Goal: Task Accomplishment & Management: Manage account settings

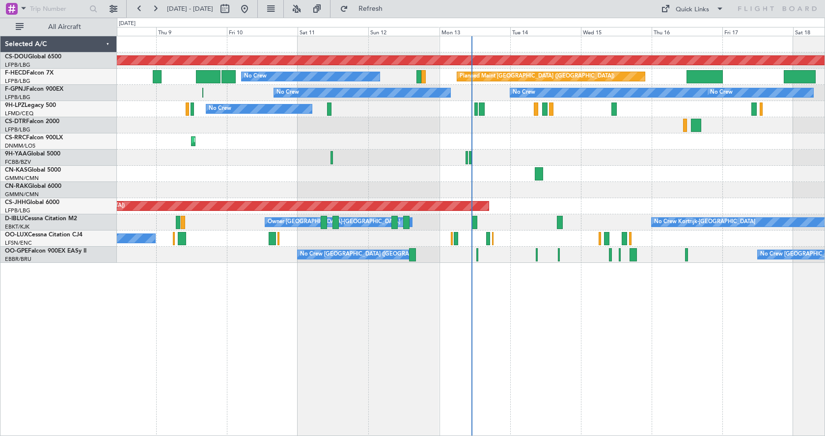
click at [578, 179] on div "Planned Maint London (Biggin Hill) Planned Maint Paris (Le Bourget) Planned Mai…" at bounding box center [470, 149] width 707 height 227
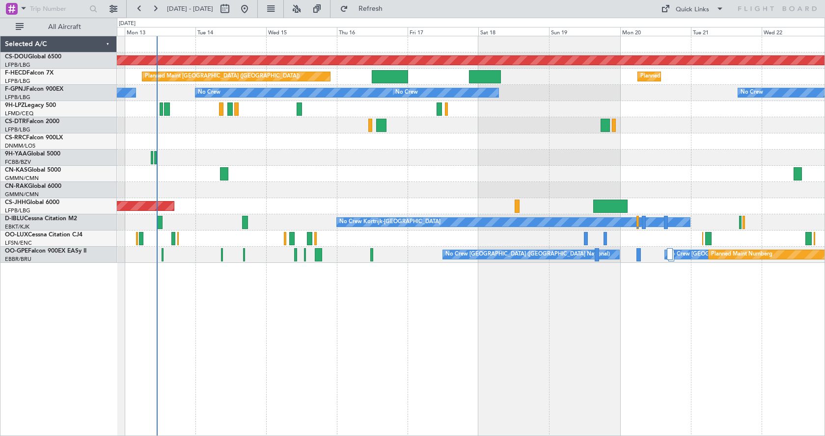
click at [350, 354] on div "Planned Maint London (Biggin Hill) Planned Maint Paris (Le Bourget) Planned Mai…" at bounding box center [471, 236] width 708 height 401
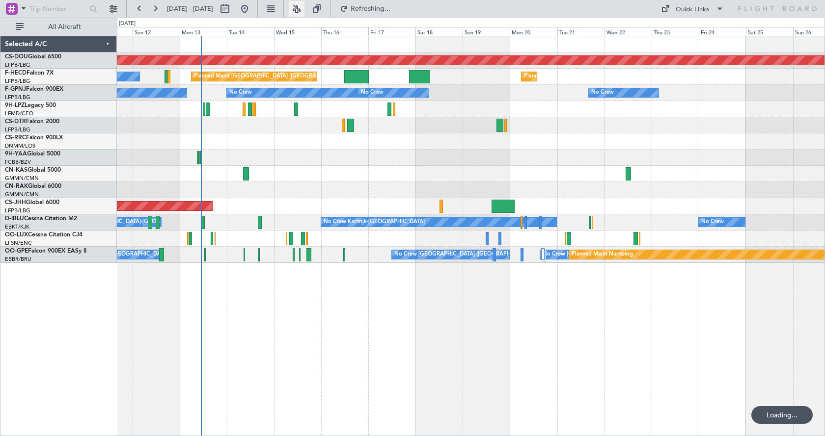
click at [304, 5] on button at bounding box center [297, 9] width 16 height 16
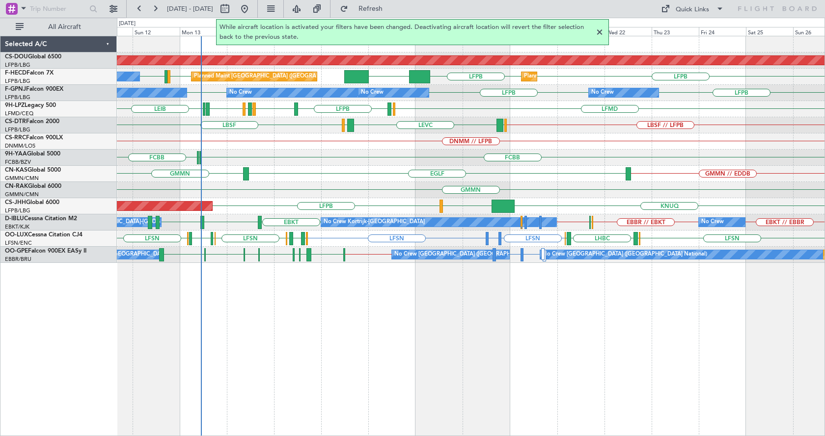
click at [599, 29] on div at bounding box center [600, 33] width 12 height 12
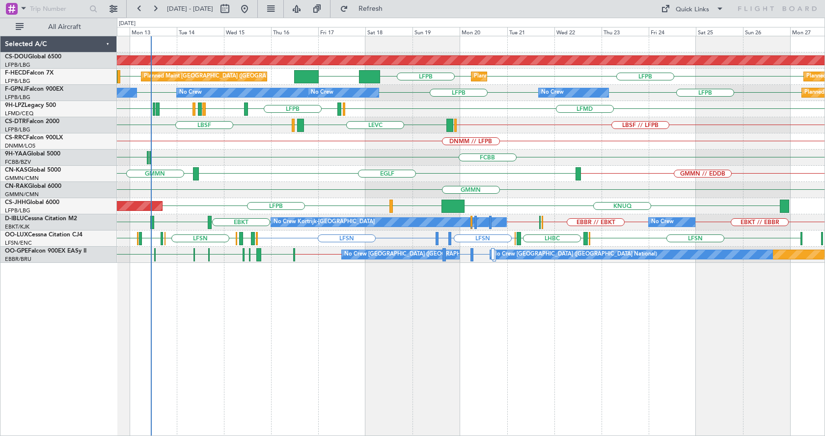
click at [229, 309] on div "Planned Maint London (Biggin Hill) LFPB LFPB LFMN LFPB KLAX Planned Maint Paris…" at bounding box center [471, 236] width 708 height 401
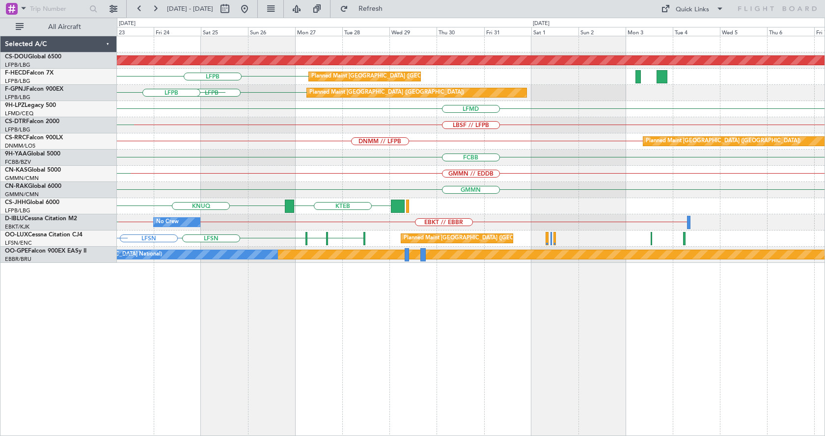
click at [50, 349] on div "Planned Maint London (Biggin Hill) Planned Maint Paris (Le Bourget) LFPB Planne…" at bounding box center [412, 227] width 825 height 419
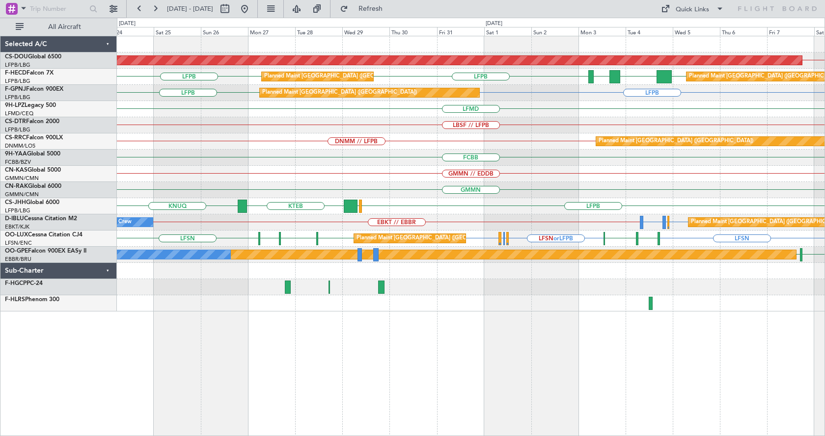
click at [396, 360] on div "EGKB // LFPB Planned Maint London (Biggin Hill) LFPB LFPB FOOL GMMN LFPB Planne…" at bounding box center [471, 236] width 708 height 401
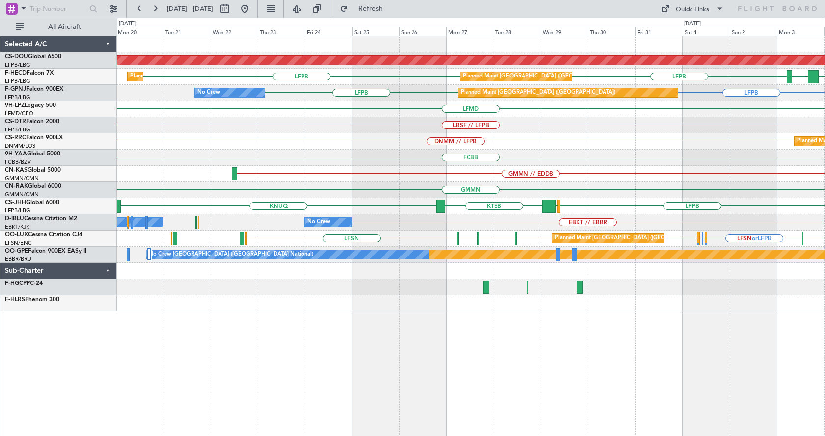
click at [718, 367] on div "Planned Maint London (Biggin Hill) EGKB // LFPB LFPB LFPB FOOL GMMN Planned Mai…" at bounding box center [471, 236] width 708 height 401
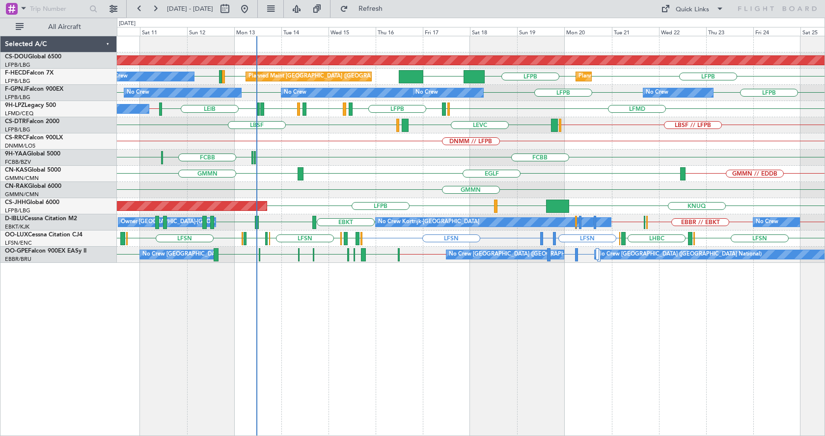
click at [299, 426] on div "Planned Maint London (Biggin Hill) LFPB LFPB KLAX LFPB LFMN LFPB Planned Maint …" at bounding box center [471, 236] width 708 height 401
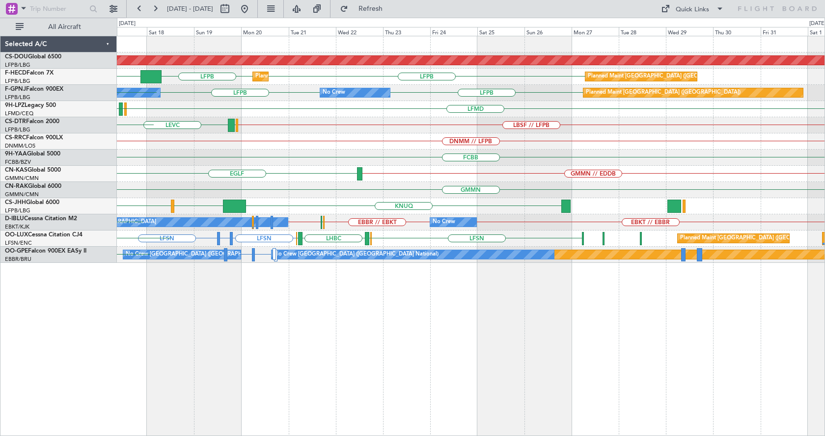
click at [267, 370] on div "Planned Maint London (Biggin Hill) LFPB LFPB KLAX Planned Maint Paris (Le Bourg…" at bounding box center [471, 236] width 708 height 401
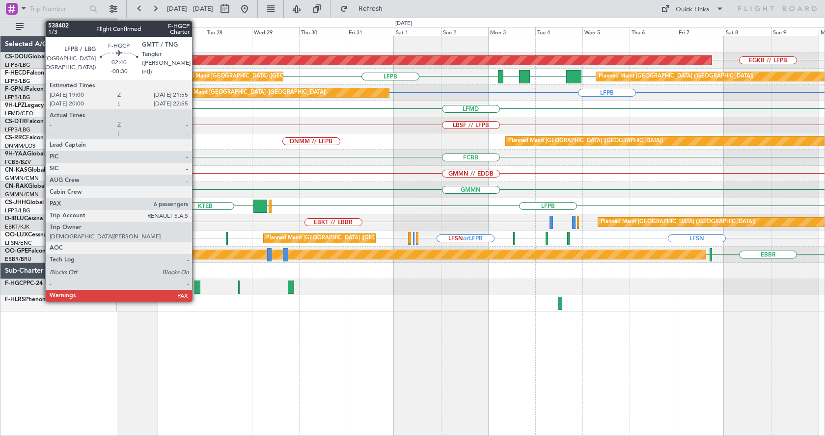
click at [196, 283] on div at bounding box center [197, 287] width 6 height 13
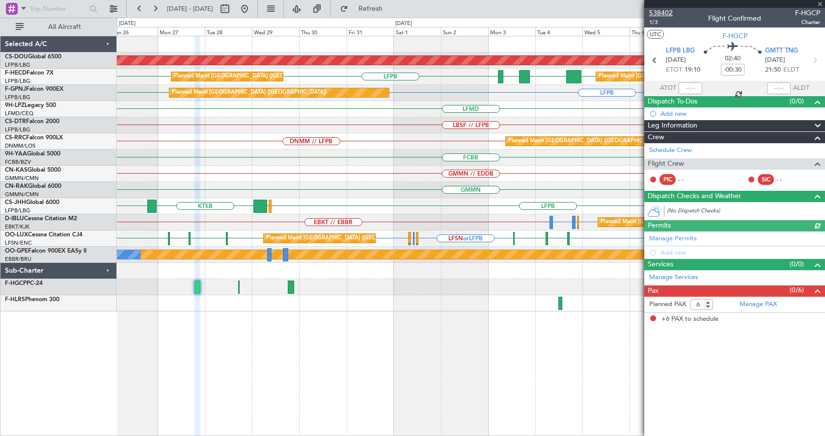
click at [663, 13] on span "538402" at bounding box center [661, 13] width 24 height 10
click at [435, 351] on div "EGKB // LFPB Planned Maint London (Biggin Hill) LFPB FOOL LFPB LFPB GMMN Planne…" at bounding box center [471, 236] width 708 height 401
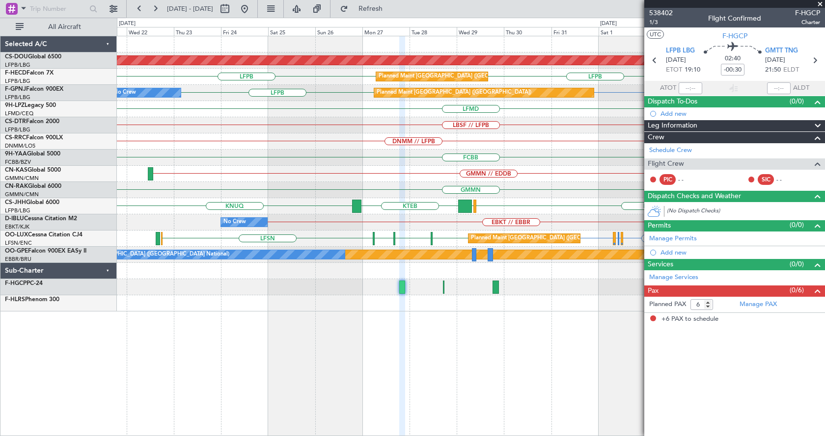
click at [528, 378] on div "Planned Maint London (Biggin Hill) EGKB // LFPB LFPB FOOL LFPB LFPB GMMN Planne…" at bounding box center [471, 236] width 708 height 401
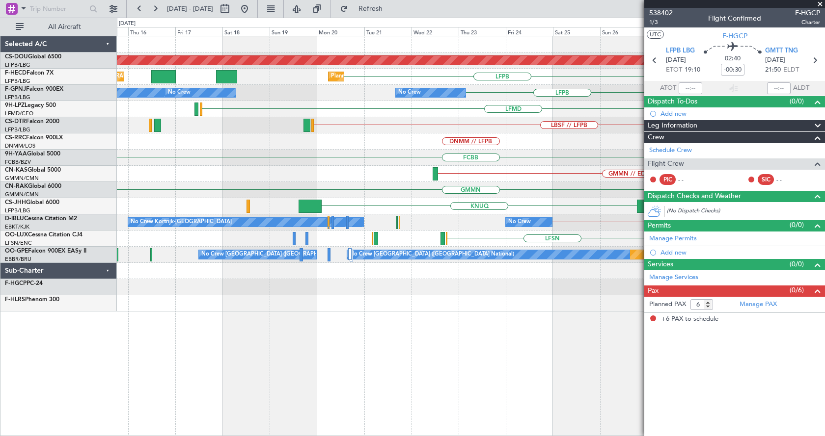
click at [486, 387] on div "Planned Maint London (Biggin Hill) LFPB LFPB Planned Maint Paris (Le Bourget) P…" at bounding box center [471, 236] width 708 height 401
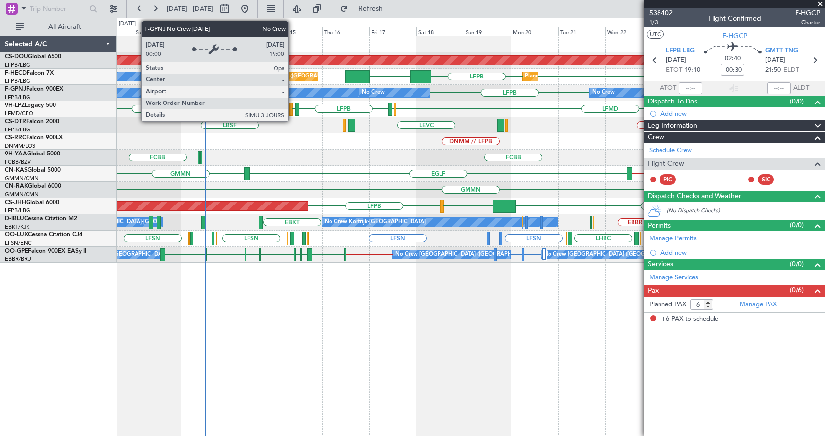
click at [293, 94] on div "No Crew" at bounding box center [293, 92] width 131 height 9
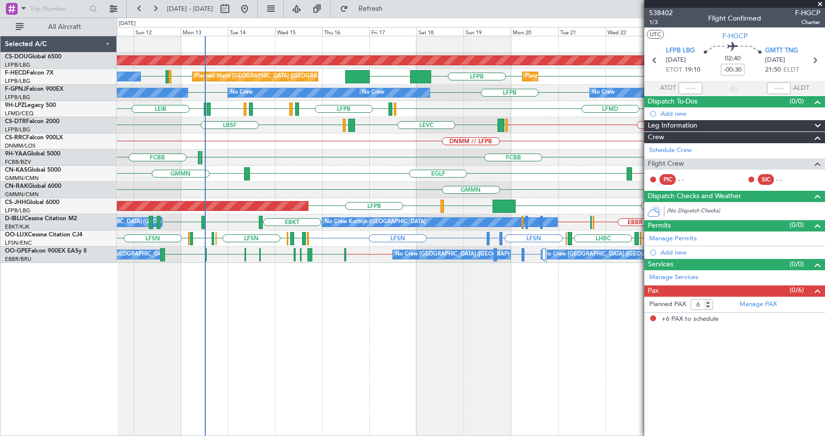
click at [449, 333] on div "Planned Maint London (Biggin Hill) LFPB LFPB KLAX LFPB LFMN LFPB Planned Maint …" at bounding box center [471, 236] width 708 height 401
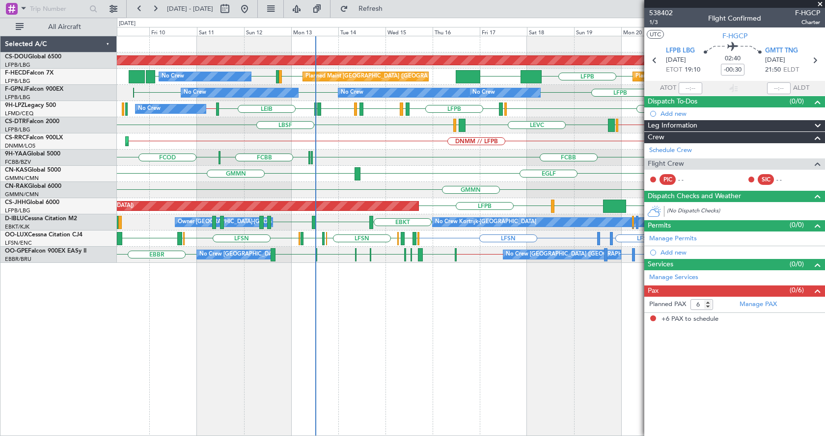
click at [418, 362] on div "Planned Maint London (Biggin Hill) LFPB LFPB KLAX LFPB LFMN LFPB LFPB Planned M…" at bounding box center [471, 236] width 708 height 401
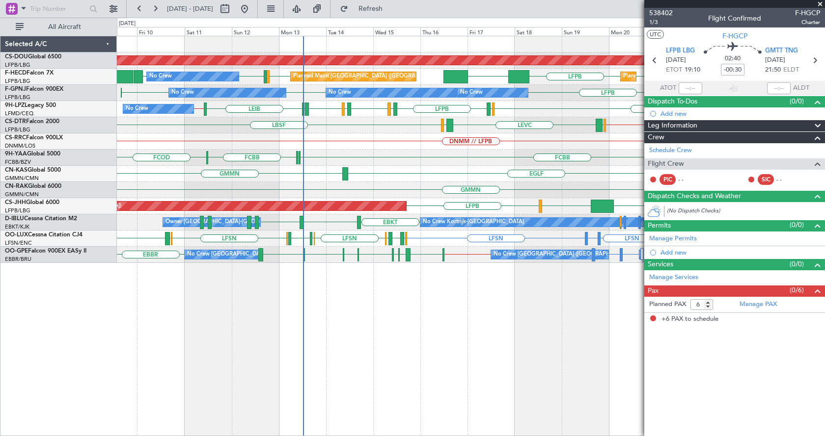
click at [459, 356] on div "Planned Maint London (Biggin Hill) Planned Maint Paris (Le Bourget) Planned Mai…" at bounding box center [471, 236] width 708 height 401
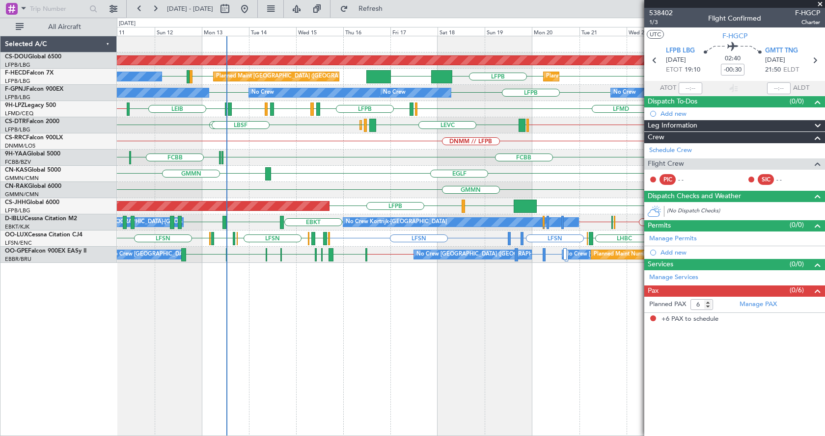
click at [822, 2] on span at bounding box center [820, 4] width 10 height 9
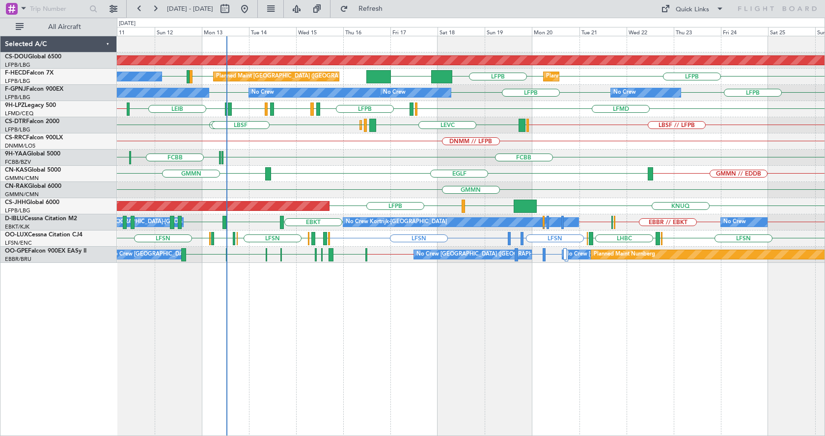
type input "0"
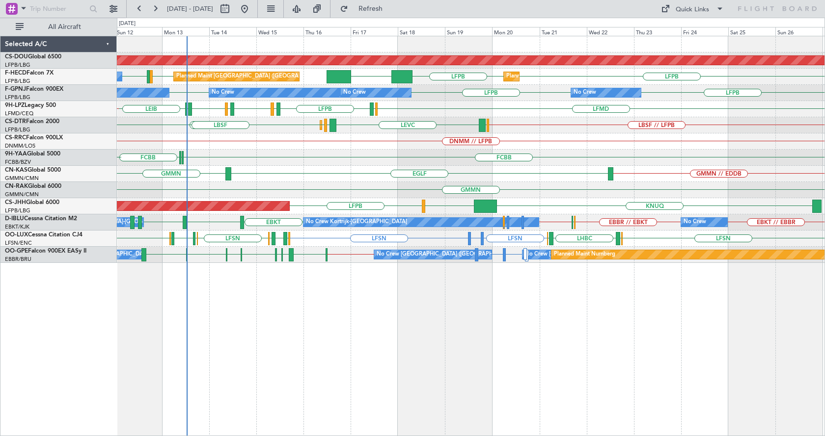
click at [576, 344] on div "Planned Maint London (Biggin Hill) LFPB KLAX LFPB LFPB LFMN LFPB Planned Maint …" at bounding box center [471, 236] width 708 height 401
click at [356, 320] on div "Planned Maint London (Biggin Hill) Planned Maint Paris (Le Bourget) Planned Mai…" at bounding box center [471, 236] width 708 height 401
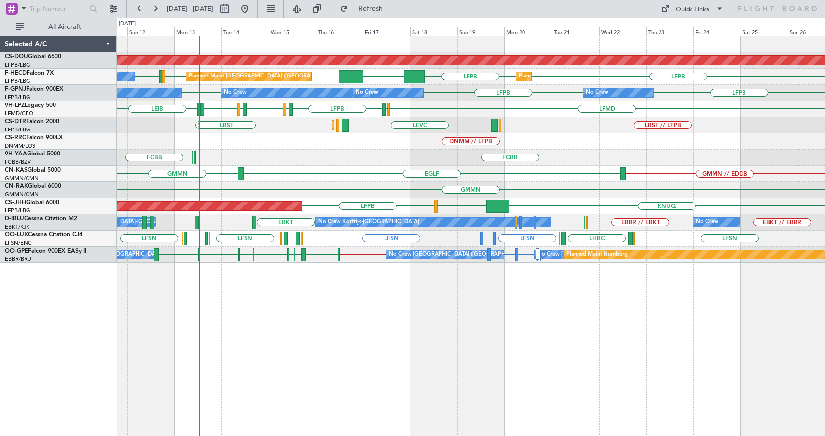
click at [551, 20] on fb-flight-board "11 Oct 2025 - 26 Oct 2025 Refresh Quick Links All Aircraft Planned Maint London…" at bounding box center [412, 221] width 825 height 429
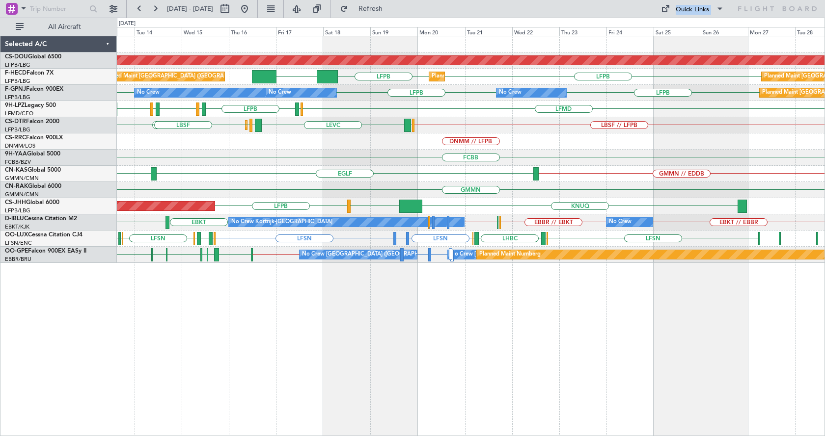
click at [650, 343] on div "Planned Maint London (Biggin Hill) LFPB KLAX LFPB Planned Maint Paris (Le Bourg…" at bounding box center [471, 236] width 708 height 401
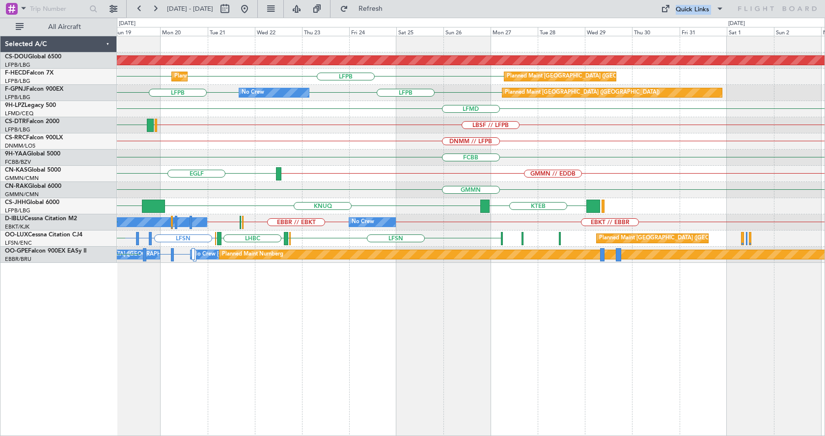
click at [325, 330] on div "Planned Maint London (Biggin Hill) Planned Maint Paris (Le Bourget) LFPB LFPB P…" at bounding box center [471, 236] width 708 height 401
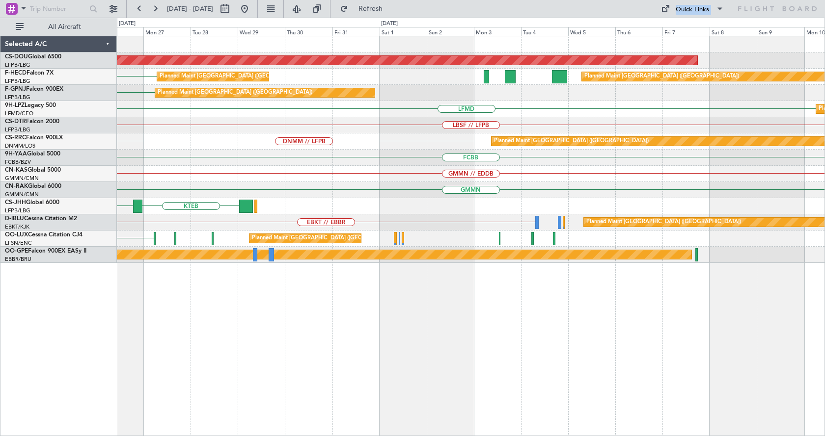
click at [469, 336] on div "Planned Maint London (Biggin Hill) LFPB Planned Maint Paris (Le Bourget) Planne…" at bounding box center [471, 236] width 708 height 401
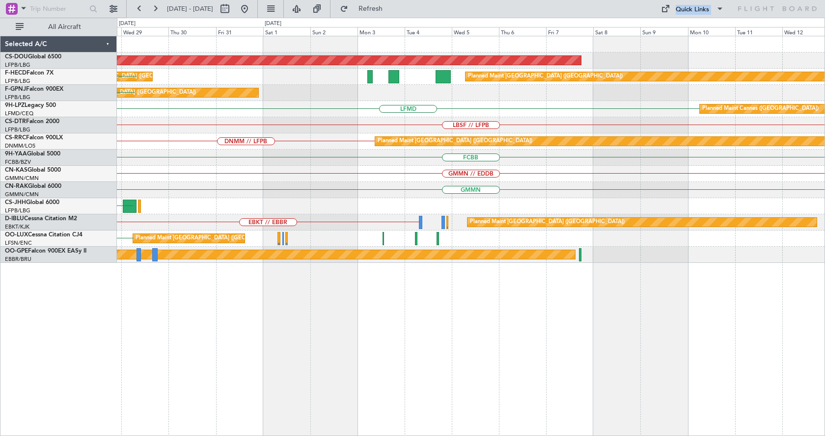
click at [418, 326] on div "Planned Maint London (Biggin Hill) Planned Maint Paris (Le Bourget) Planned Mai…" at bounding box center [471, 236] width 708 height 401
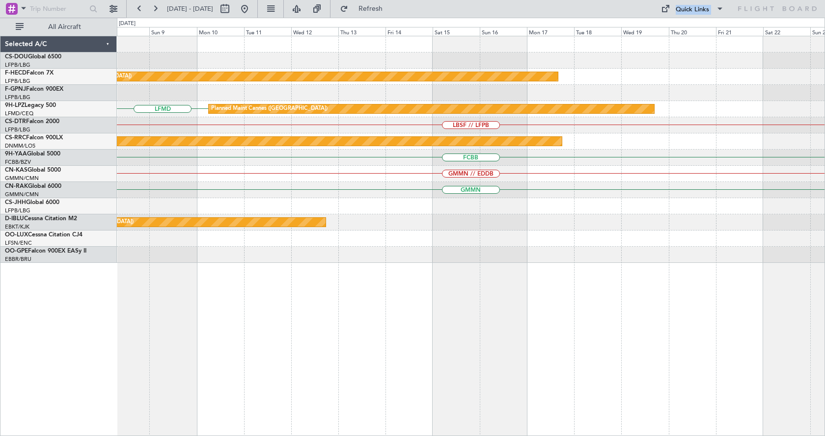
click at [73, 176] on div "Planned Maint London (Biggin Hill) Planned Maint Paris (Le Bourget) LFMD Planne…" at bounding box center [412, 227] width 825 height 419
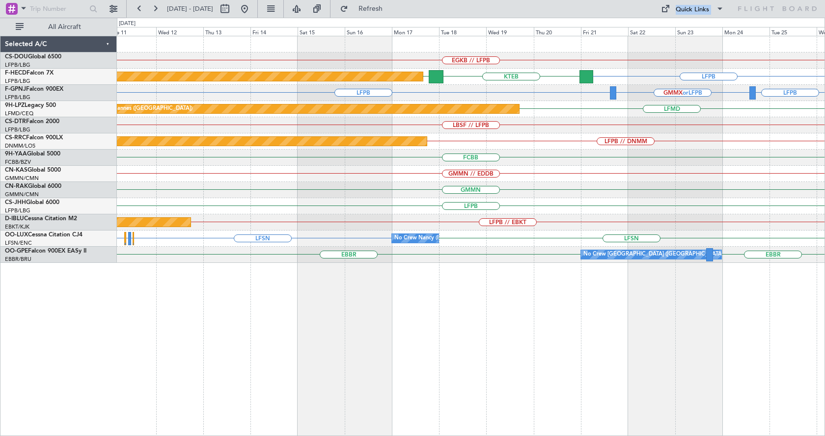
click at [411, 356] on div "EGKB // LFPB Planned Maint London (Biggin Hill) LFPB KTEB LFPB Planned Maint Pa…" at bounding box center [471, 236] width 708 height 401
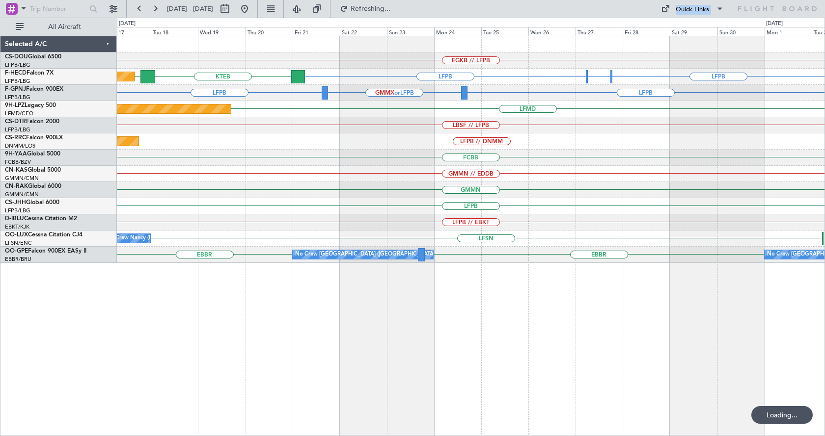
click at [314, 400] on div "EGKB // LFPB Planned Maint Paris (Le Bourget) LFPB EGLC or LFPB LFPB KTEB LFPB …" at bounding box center [471, 236] width 708 height 401
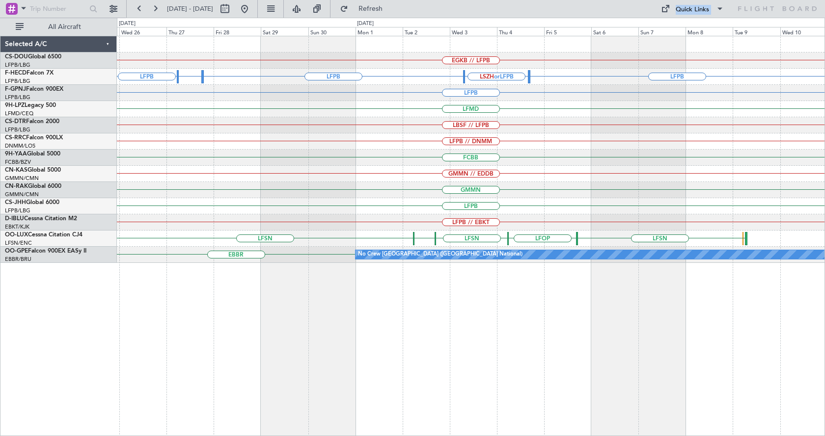
click at [475, 366] on div "EGKB // LFPB LFPB EGLC or LFPB LFPB LSZH or LFPB LFPB LFPB GMMX or LFPB LFMD LB…" at bounding box center [471, 236] width 708 height 401
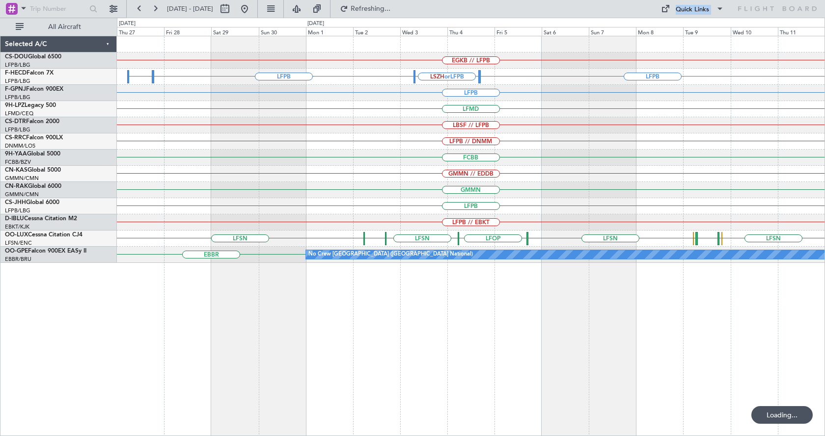
click at [787, 385] on div "EGKB // LFPB LFPB EGLC or LFPB LSZH or LFPB LFPB LFPB LFMD LBSF // LFPB LFPB //…" at bounding box center [471, 236] width 708 height 401
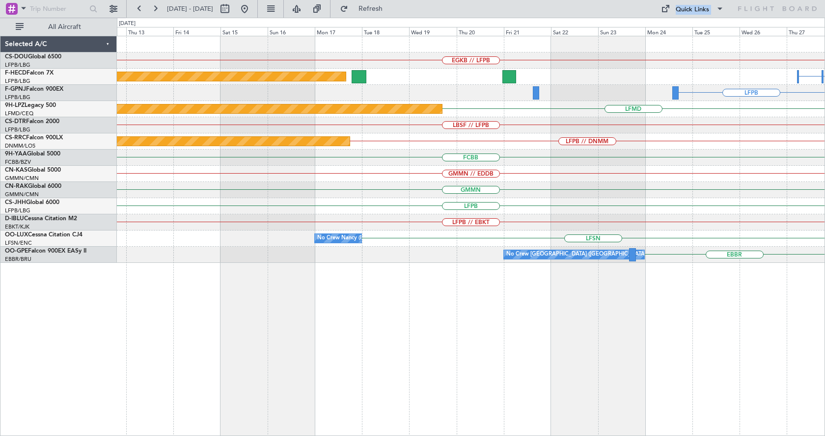
click at [824, 323] on html "27 Nov 2025 - 12 Dec 2025 Refresh Quick Links All Aircraft EGKB // LFPB LFPB EG…" at bounding box center [412, 218] width 825 height 436
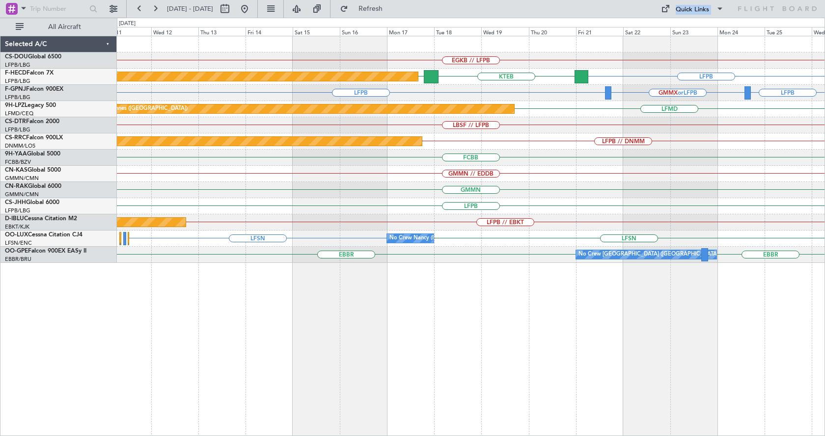
click at [562, 358] on div "EGKB // LFPB Planned Maint London (Biggin Hill) LFPB KTEB LFPB Planned Maint Pa…" at bounding box center [471, 236] width 708 height 401
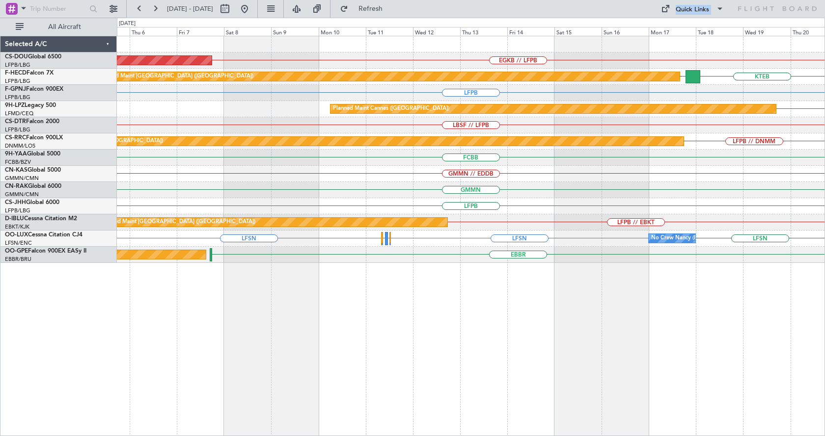
click at [701, 351] on div "EGKB // LFPB Planned Maint London (Biggin Hill) Planned Maint Paris (Le Bourget…" at bounding box center [471, 236] width 708 height 401
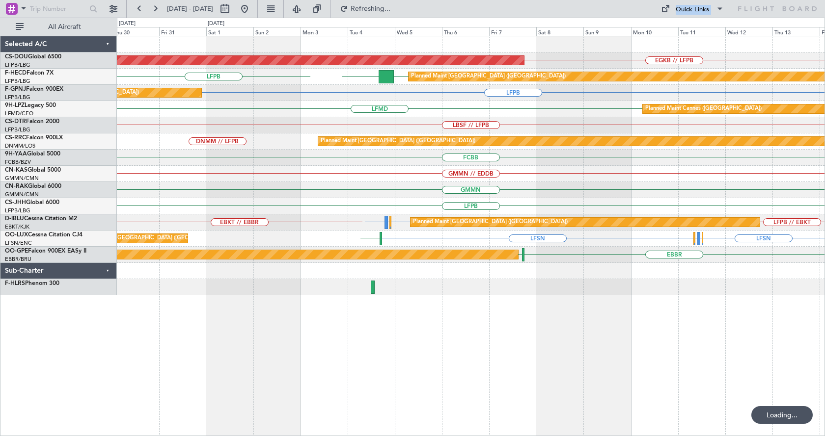
click at [549, 343] on div "Planned Maint London (Biggin Hill) EGKB // LFPB Planned Maint Paris (Le Bourget…" at bounding box center [471, 236] width 708 height 401
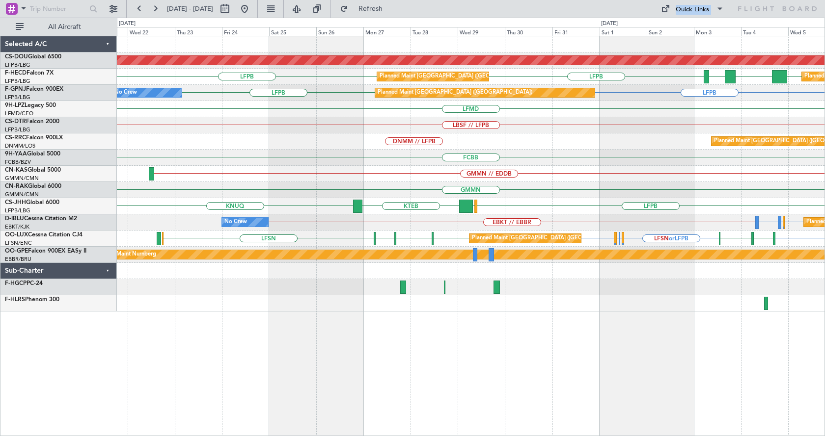
click at [617, 377] on div "Planned Maint London (Biggin Hill) EGKB // LFPB LFPB LFPB FOOL LFPB GMMN Planne…" at bounding box center [471, 236] width 708 height 401
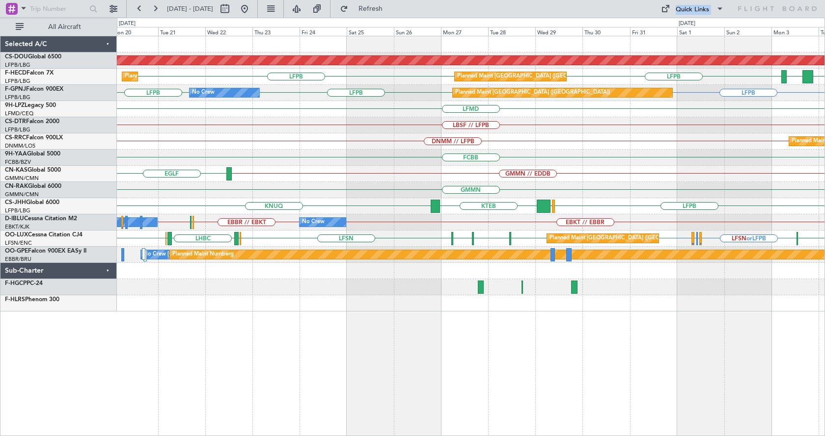
click at [653, 385] on div "Planned Maint London (Biggin Hill) LFPB LFPB FOOL GMMN Planned Maint Paris (Le …" at bounding box center [471, 236] width 708 height 401
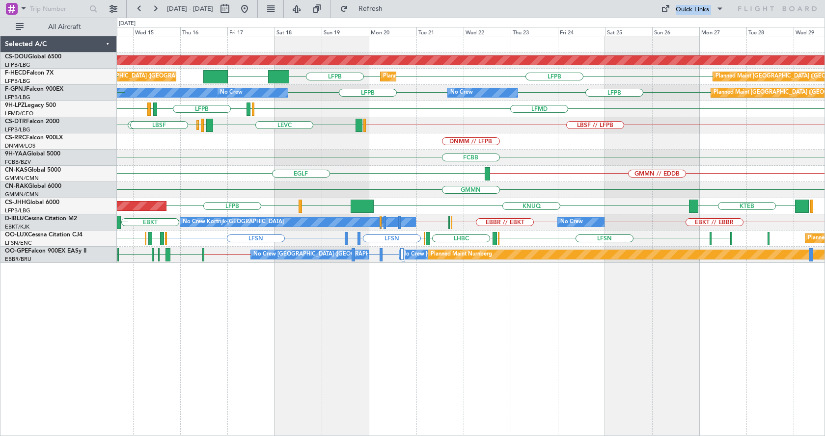
click at [656, 317] on div "Planned Maint London (Biggin Hill) LFPB LFPB KLAX Planned Maint Paris (Le Bourg…" at bounding box center [471, 236] width 708 height 401
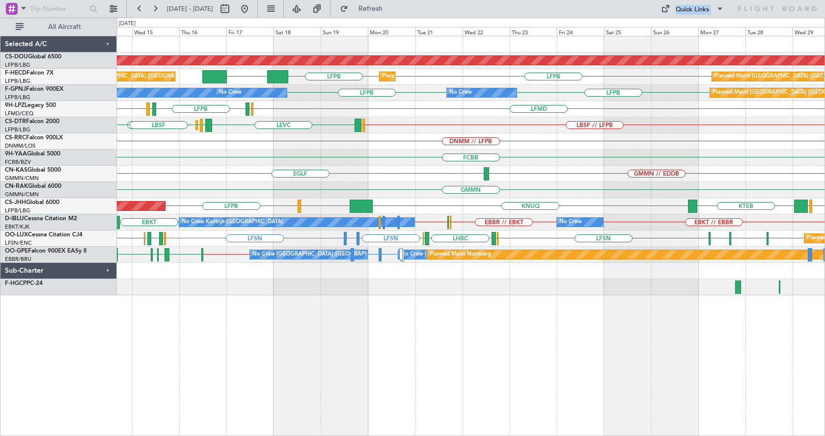
click at [347, 359] on div "Planned Maint London (Biggin Hill) LFPB KLAX LFPB LFPB Planned Maint Paris (Le …" at bounding box center [471, 236] width 708 height 401
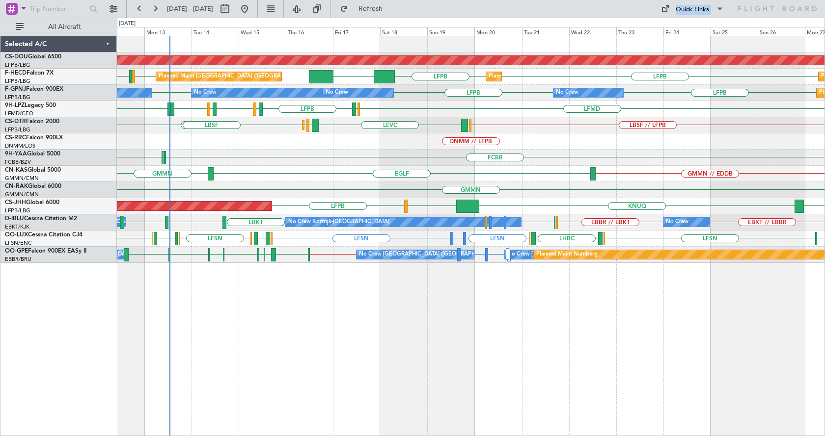
click at [152, 422] on div "Planned Maint London (Biggin Hill) Planned Maint Paris (Le Bourget) Planned Mai…" at bounding box center [471, 236] width 708 height 401
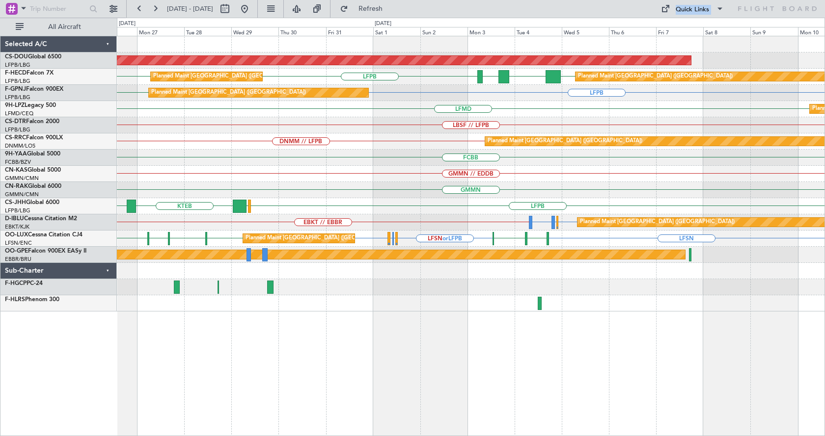
click at [466, 380] on div "Planned Maint London (Biggin Hill) LFPB LFPB FOOL LFPB GMMN Planned Maint Paris…" at bounding box center [471, 236] width 708 height 401
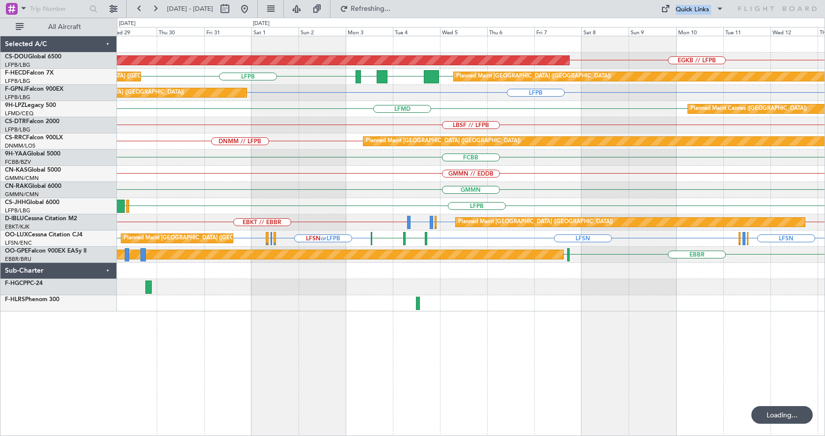
click at [269, 434] on div "Planned Maint London (Biggin Hill) EGKB // LFPB Planned Maint Paris (Le Bourget…" at bounding box center [471, 236] width 708 height 401
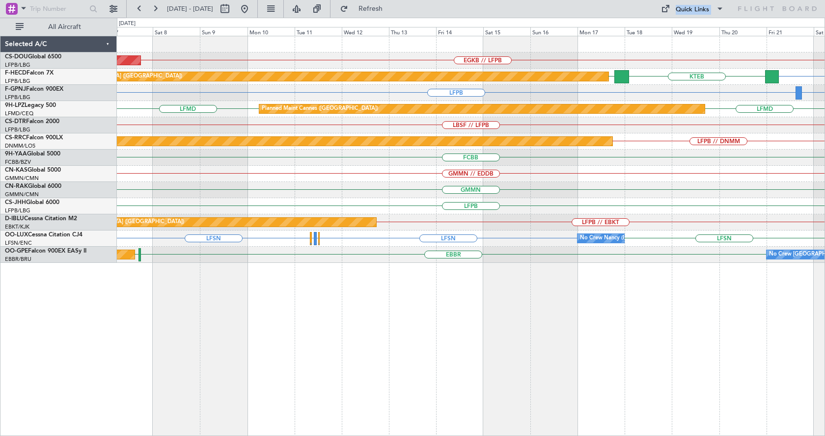
click at [523, 334] on div "EGKB // LFPB Planned Maint London (Biggin Hill) LFPB KTEB LFPB Planned Maint Pa…" at bounding box center [471, 236] width 708 height 401
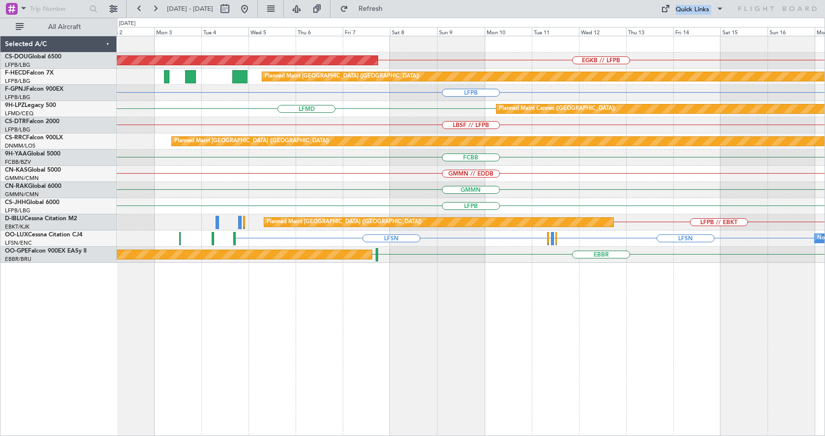
click at [409, 344] on div "EGKB // LFPB Planned Maint London (Biggin Hill) Planned Maint Paris (Le Bourget…" at bounding box center [471, 236] width 708 height 401
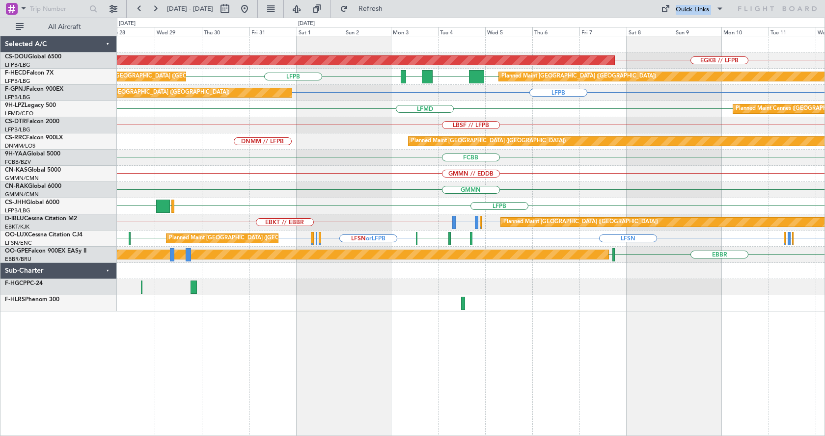
click at [500, 341] on div "Planned Maint London (Biggin Hill) EGKB // LFPB Planned Maint Paris (Le Bourget…" at bounding box center [471, 236] width 708 height 401
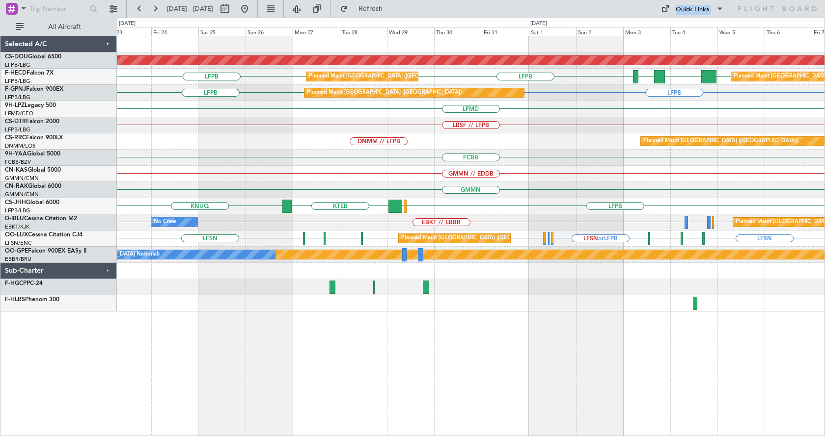
click at [409, 388] on div "Planned Maint London (Biggin Hill) Planned Maint Paris (Le Bourget) Planned Mai…" at bounding box center [471, 236] width 708 height 401
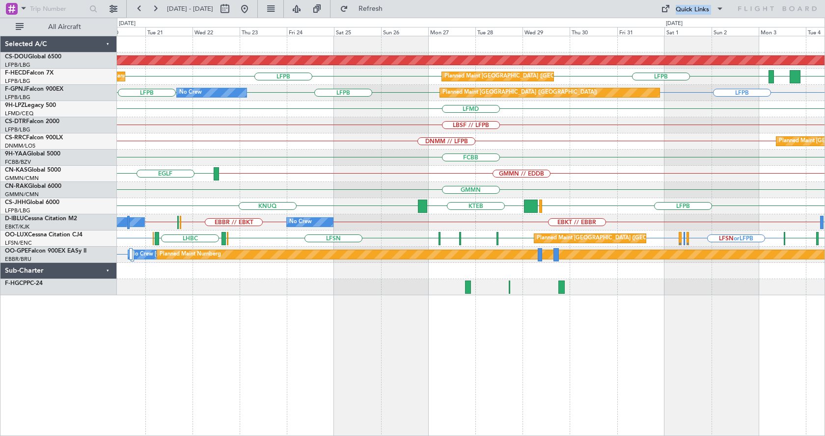
click at [665, 335] on div "Planned Maint London (Biggin Hill) LFPB FOOL LFPB GMMN Planned Maint Paris (Le …" at bounding box center [471, 236] width 708 height 401
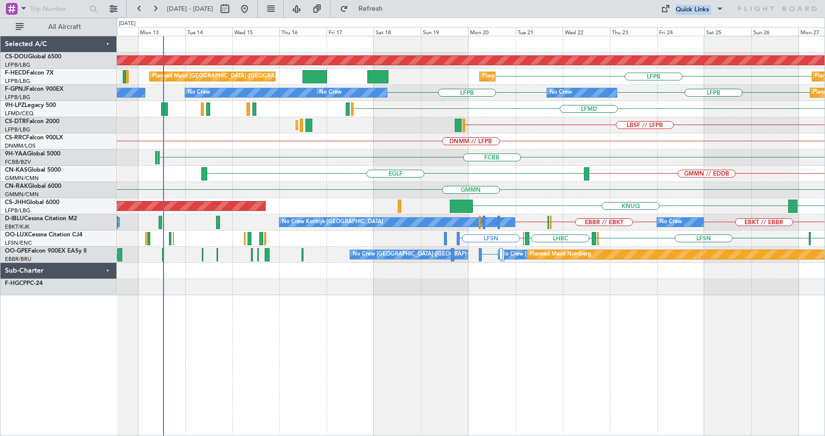
click at [536, 351] on div "Planned Maint London (Biggin Hill) LFPB Planned Maint Paris (Le Bourget) Planne…" at bounding box center [471, 236] width 708 height 401
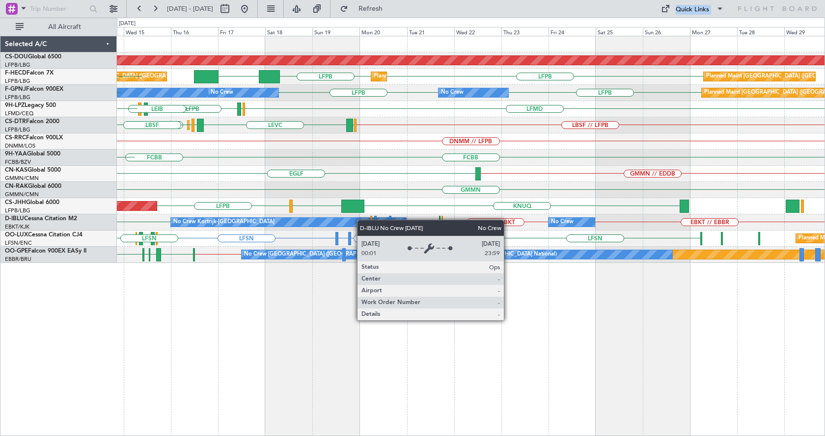
click at [644, 210] on div "Planned Maint London (Biggin Hill) LFPB LFPB Planned Maint Paris (Le Bourget) P…" at bounding box center [470, 149] width 707 height 227
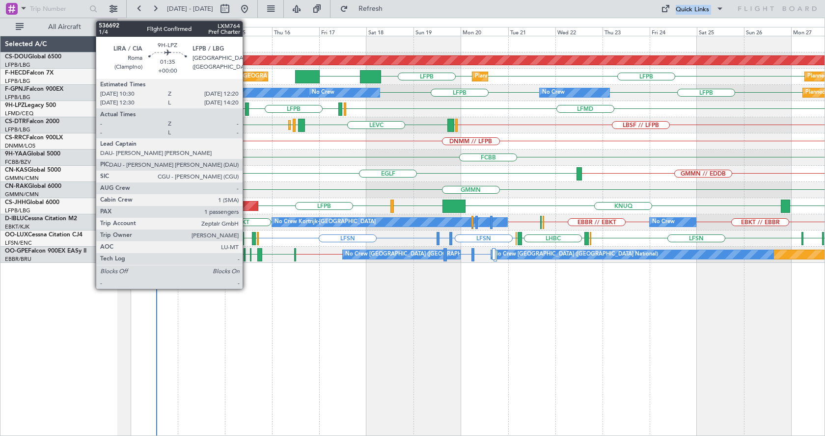
click at [247, 110] on div at bounding box center [247, 109] width 4 height 13
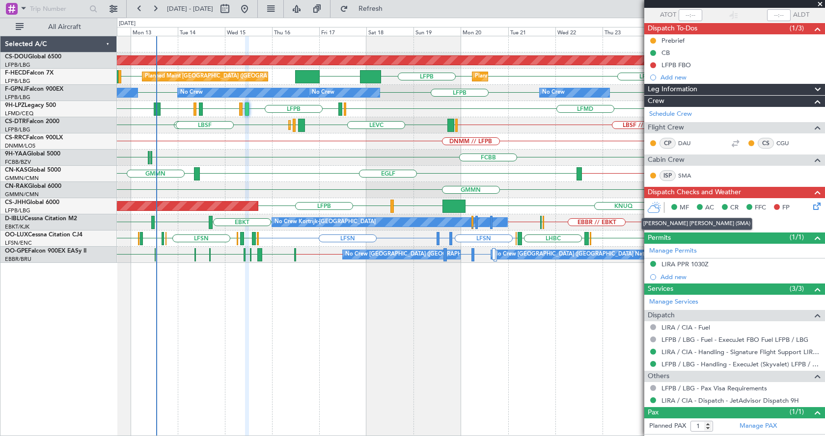
scroll to position [93, 0]
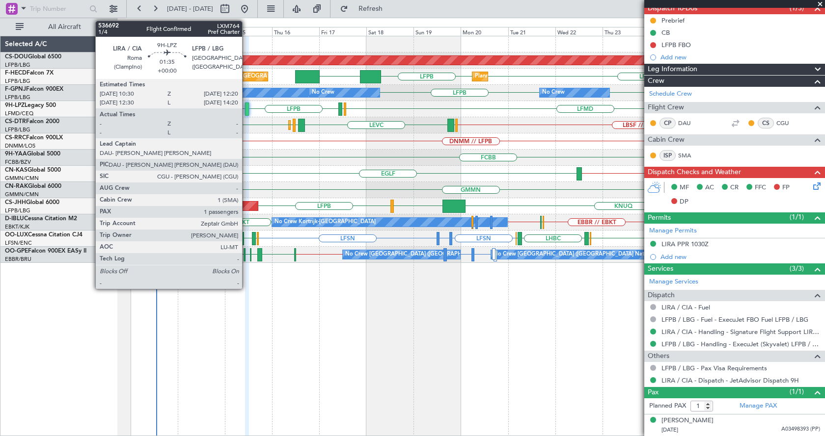
click at [246, 108] on div at bounding box center [247, 109] width 4 height 13
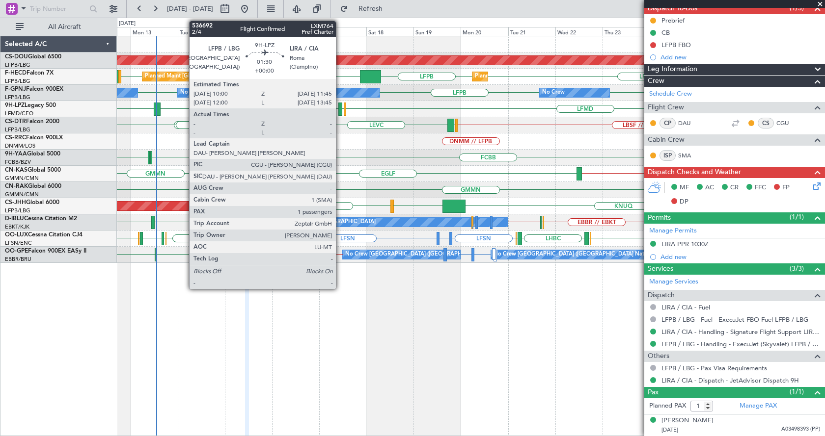
click at [340, 104] on div at bounding box center [340, 109] width 4 height 13
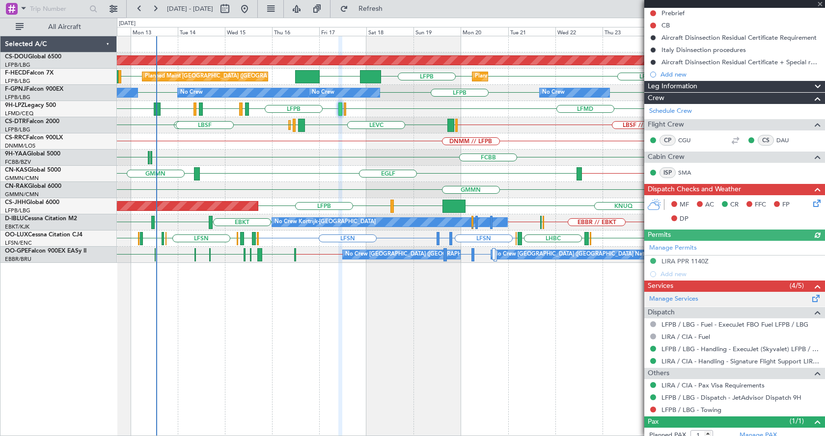
scroll to position [142, 0]
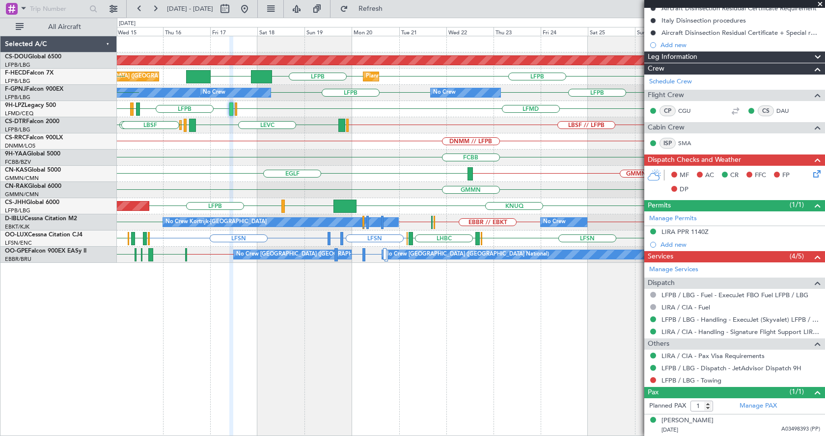
click at [439, 395] on div "Planned Maint London (Biggin Hill) LFPB LFPB KLAX Planned Maint Paris (Le Bourg…" at bounding box center [471, 236] width 708 height 401
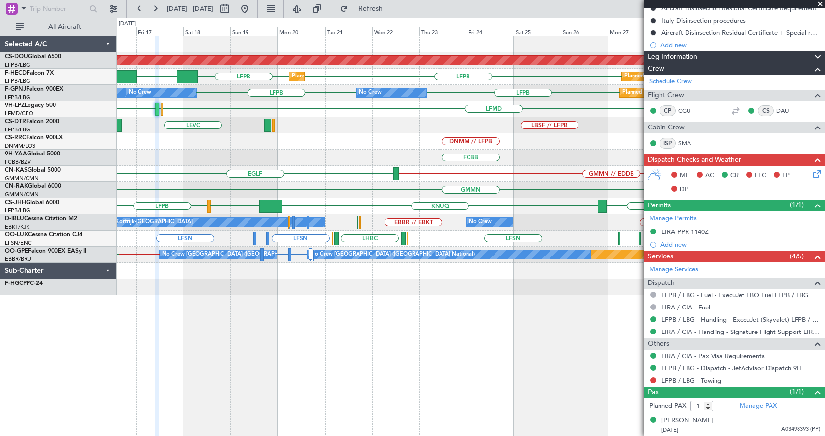
click at [393, 328] on div "Planned Maint London (Biggin Hill) Planned Maint Paris (Le Bourget) Planned Mai…" at bounding box center [471, 236] width 708 height 401
click at [483, 281] on div at bounding box center [470, 287] width 707 height 16
click at [411, 342] on div "Planned Maint London (Biggin Hill) Planned Maint Paris (Le Bourget) Planned Mai…" at bounding box center [471, 236] width 708 height 401
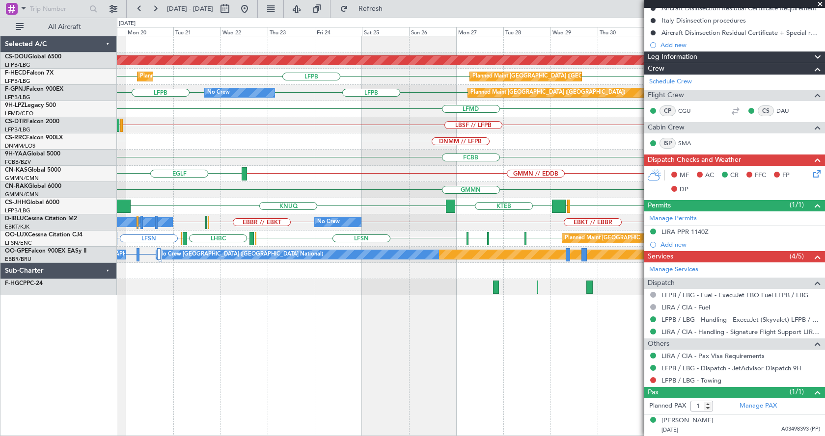
click at [644, 376] on div "Planned Maint London (Biggin Hill) Planned Maint Paris (Le Bourget) Planned Mai…" at bounding box center [471, 236] width 708 height 401
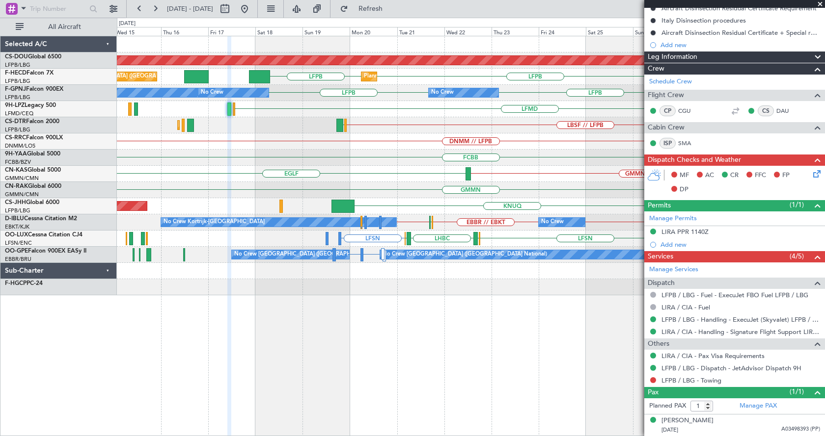
click at [430, 387] on div "Planned Maint London (Biggin Hill) Planned Maint Paris (Le Bourget) Planned Mai…" at bounding box center [471, 236] width 708 height 401
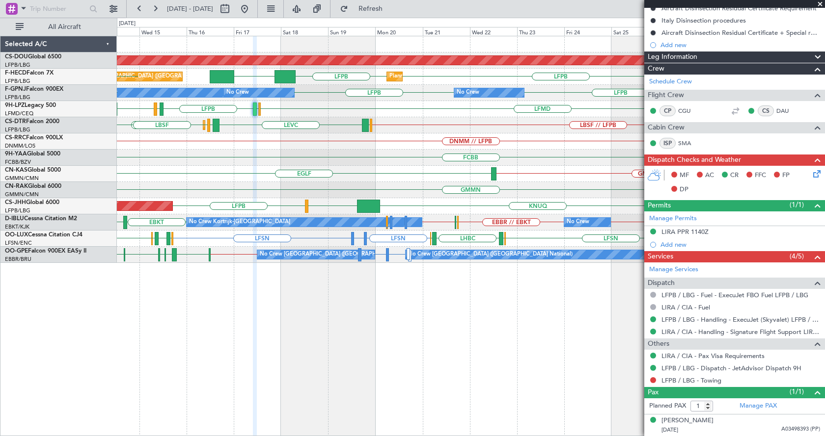
click at [315, 357] on div "Planned Maint London (Biggin Hill) Planned Maint Paris (Le Bourget) Planned Mai…" at bounding box center [471, 236] width 708 height 401
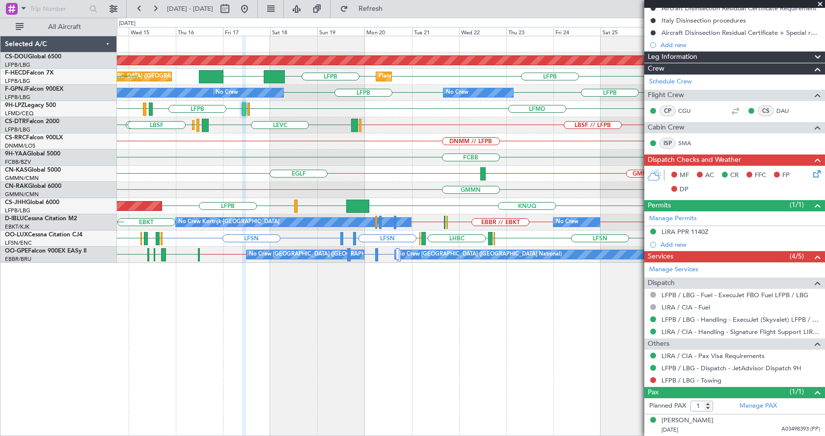
click at [242, 367] on div "Planned Maint London (Biggin Hill) Planned Maint Paris (Le Bourget) Planned Mai…" at bounding box center [471, 236] width 708 height 401
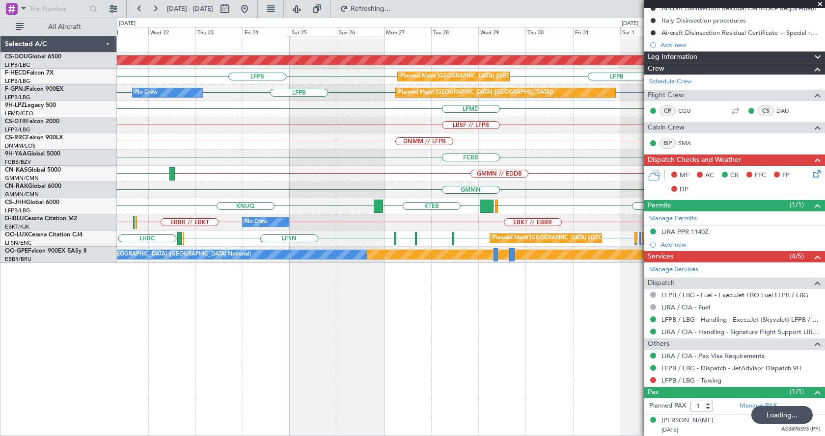
click at [246, 326] on div "Planned Maint London (Biggin Hill) Planned Maint Paris (Le Bourget) Planned Mai…" at bounding box center [471, 236] width 708 height 401
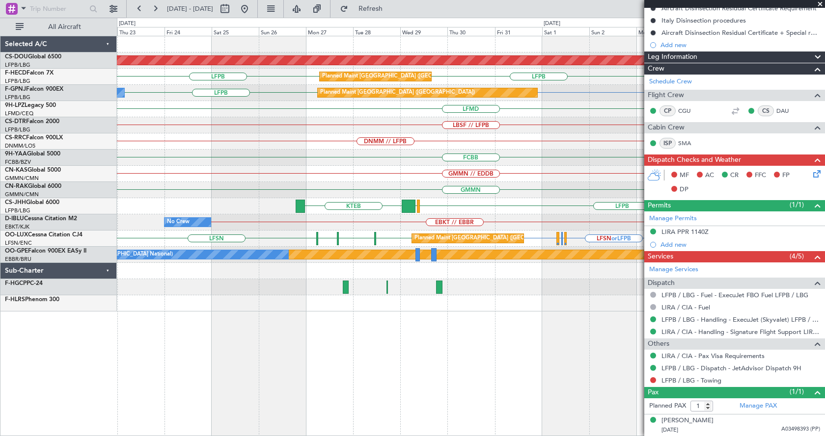
click at [357, 397] on div "Planned Maint London (Biggin Hill) EGKB // LFPB FOOL GMMN LFPB LFPB LFPB Planne…" at bounding box center [471, 236] width 708 height 401
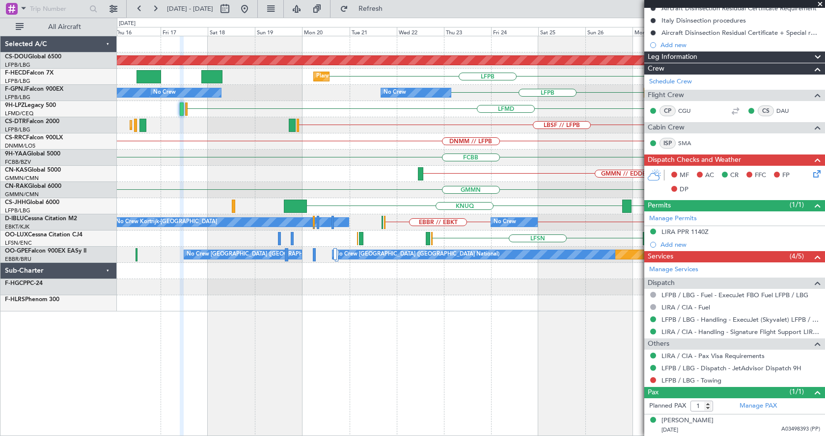
click at [554, 367] on div "Planned Maint London (Biggin Hill) Planned Maint Paris (Le Bourget) LFPB LFPB P…" at bounding box center [471, 236] width 708 height 401
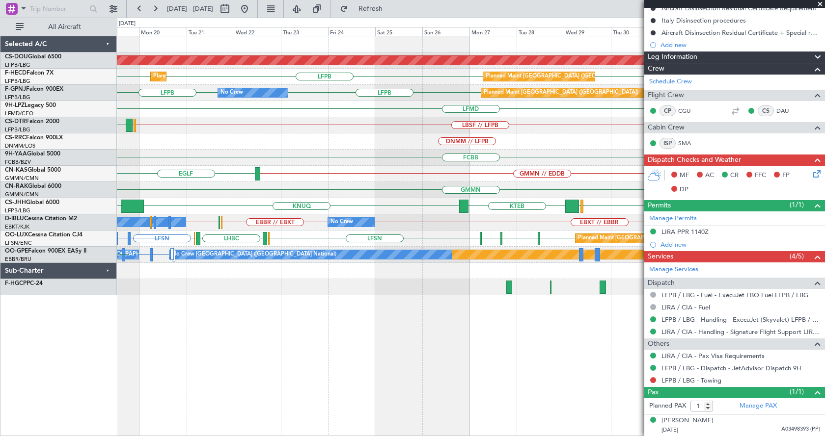
click at [268, 324] on div "Planned Maint London (Biggin Hill) Planned Maint Paris (Le Bourget) Planned Mai…" at bounding box center [471, 236] width 708 height 401
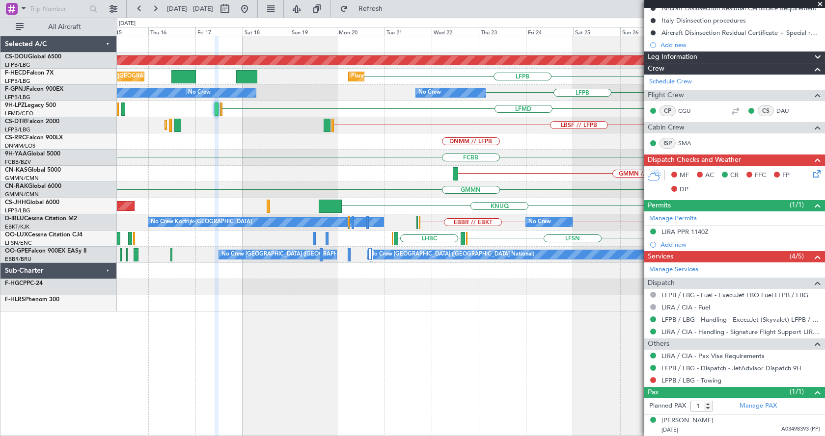
click at [586, 152] on div "Planned Maint London (Biggin Hill) Planned Maint Paris (Le Bourget) LFPB LFPB P…" at bounding box center [470, 173] width 707 height 275
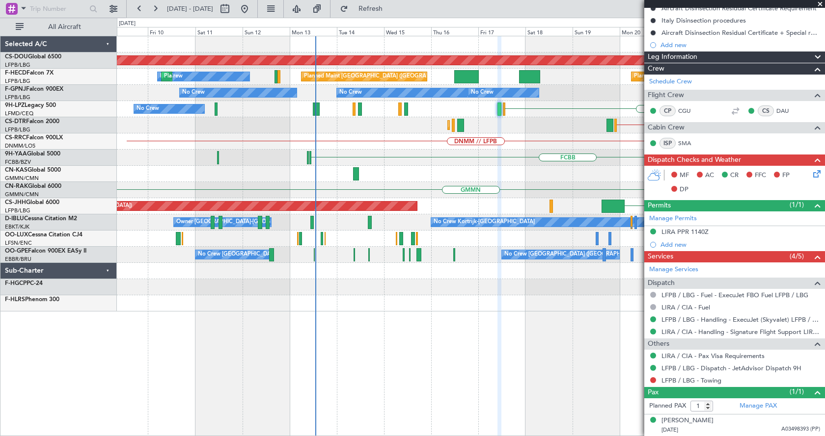
click at [481, 183] on div "GMMN" at bounding box center [470, 190] width 707 height 16
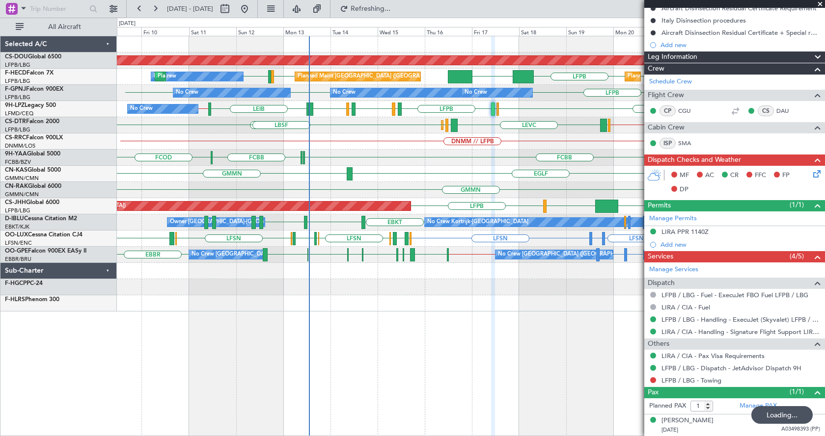
click at [386, 374] on div "Planned Maint London (Biggin Hill) Planned Maint Paris (Le Bourget) Planned Mai…" at bounding box center [471, 236] width 708 height 401
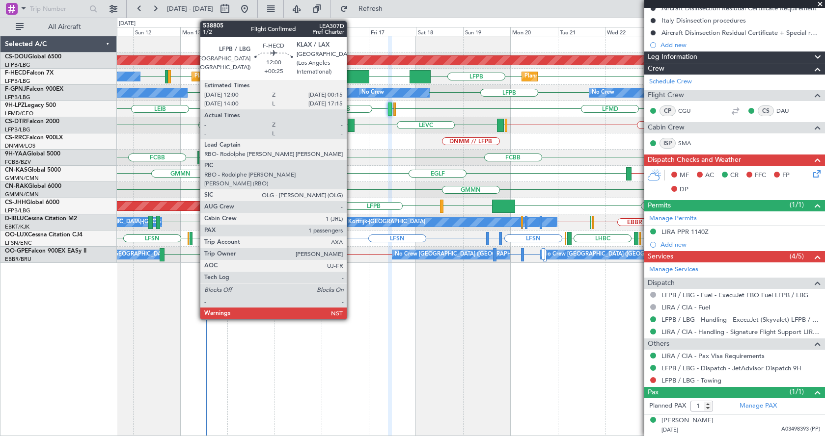
click at [351, 72] on div at bounding box center [357, 76] width 25 height 13
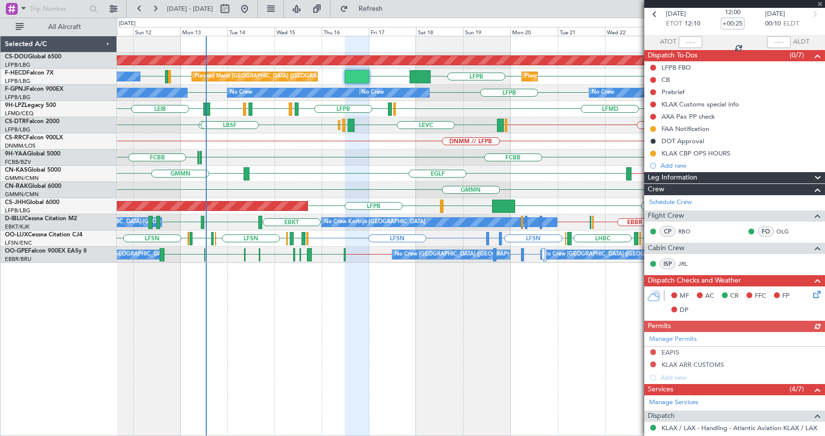
scroll to position [0, 0]
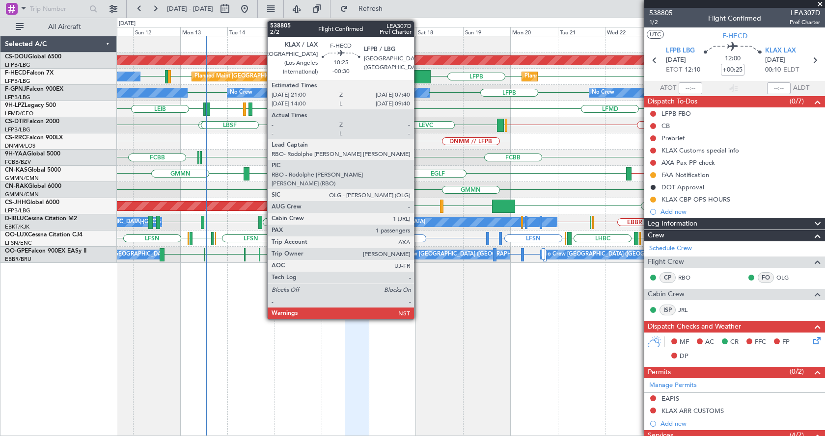
click at [418, 77] on div at bounding box center [419, 76] width 21 height 13
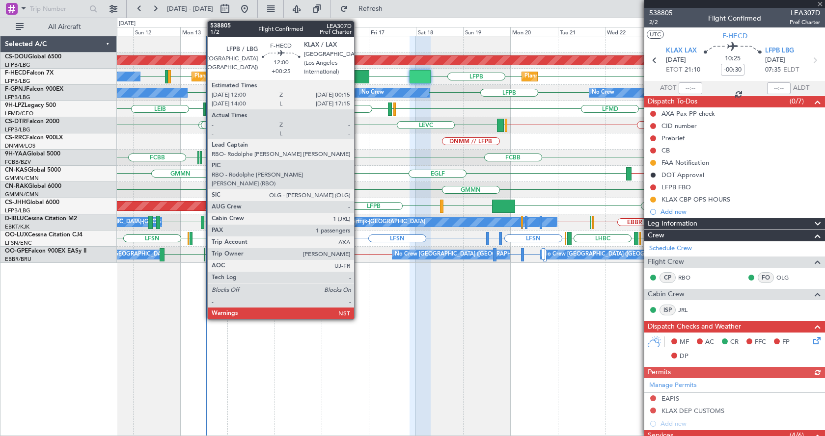
click at [358, 80] on div at bounding box center [357, 76] width 25 height 13
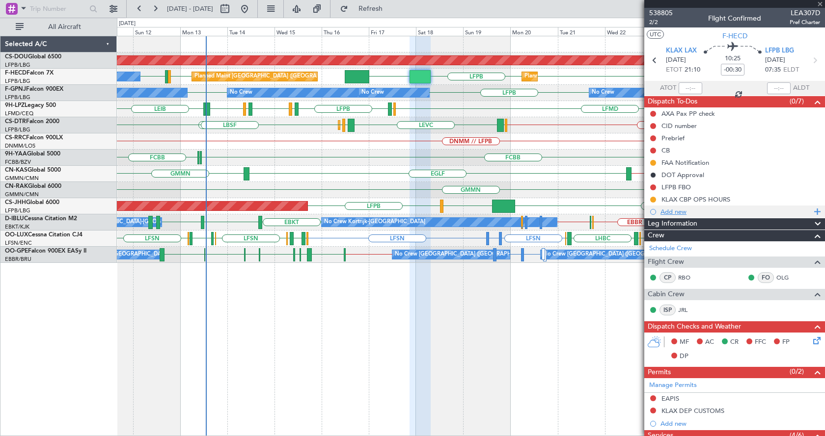
type input "+00:25"
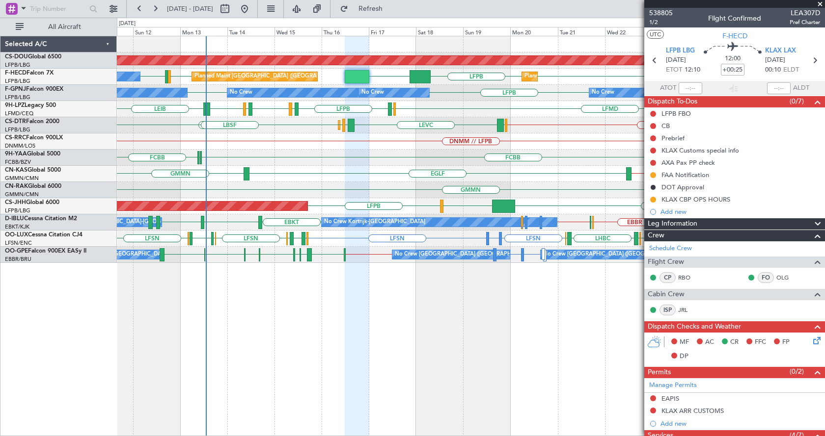
scroll to position [203, 0]
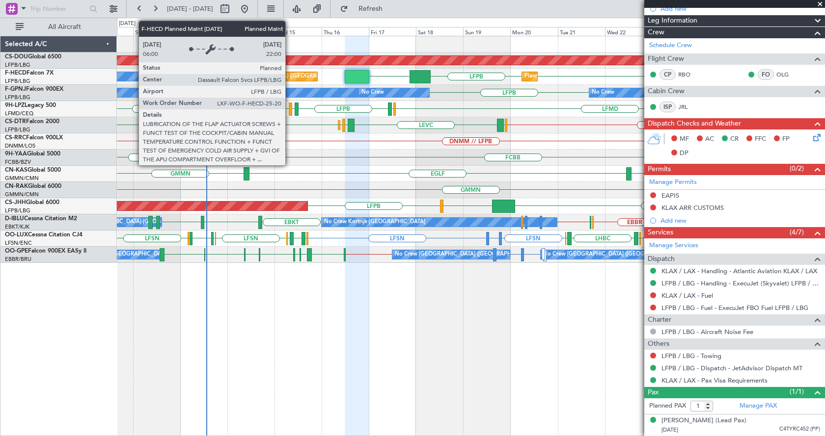
click at [290, 77] on div "Planned Maint [GEOGRAPHIC_DATA] ([GEOGRAPHIC_DATA])" at bounding box center [254, 76] width 125 height 9
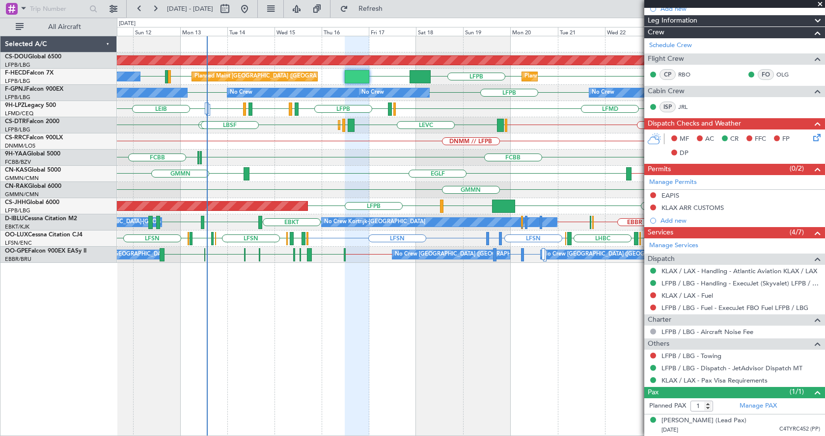
click at [323, 405] on div "Planned Maint London (Biggin Hill) LFPB LFPB KLAX LFPB LFMN LFPB Planned Maint …" at bounding box center [471, 236] width 708 height 401
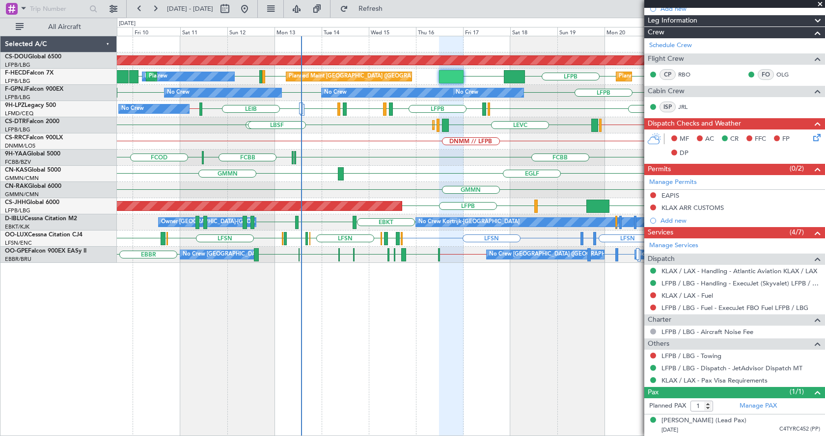
click at [454, 354] on div "Planned Maint London (Biggin Hill) Planned Maint Paris (Le Bourget) Planned Mai…" at bounding box center [471, 236] width 708 height 401
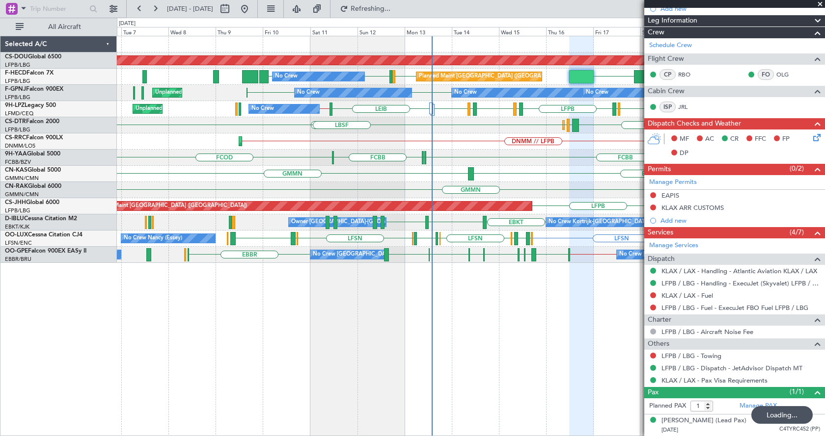
click at [100, 347] on div "Planned Maint London (Biggin Hill) LFPB LFPB KLAX LFPB LFPB LFMN LFPB Planned M…" at bounding box center [412, 227] width 825 height 419
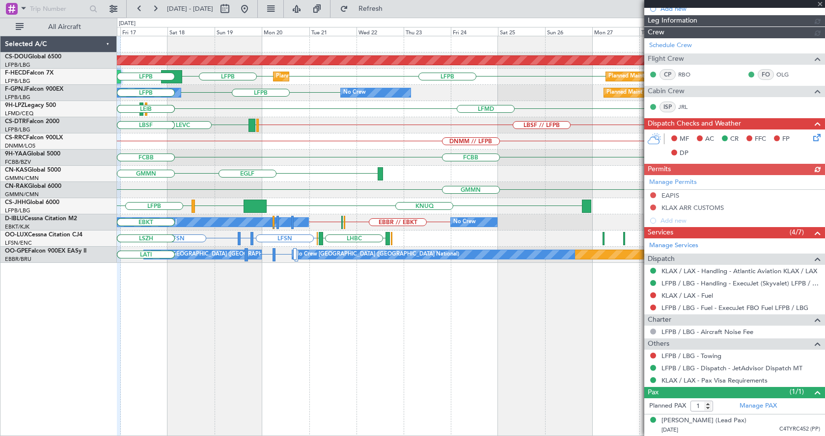
click at [452, 355] on div "Planned Maint London (Biggin Hill) Planned Maint Paris (Le Bourget) Planned Mai…" at bounding box center [471, 236] width 708 height 401
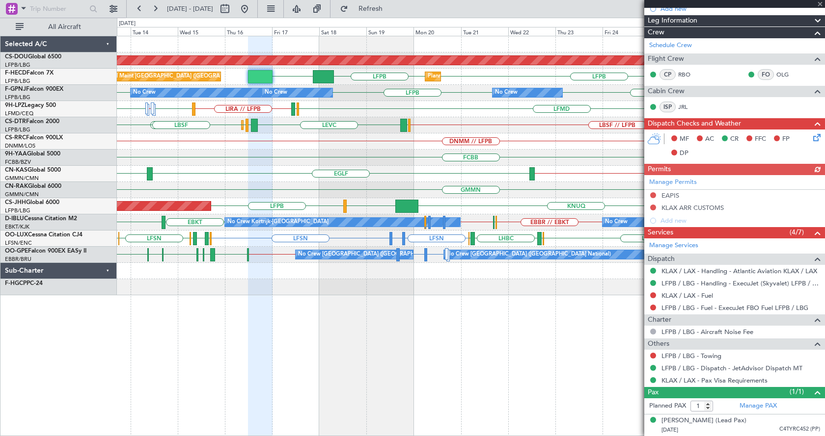
click at [820, 2] on div at bounding box center [734, 4] width 181 height 8
click at [819, 4] on span at bounding box center [820, 4] width 10 height 9
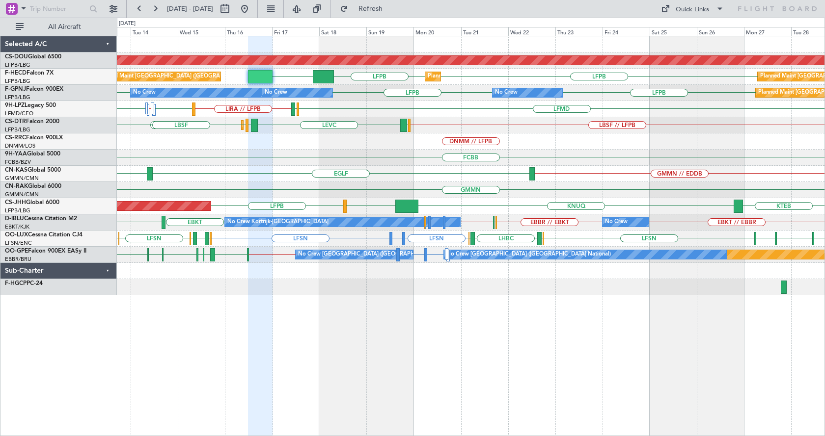
type input "0"
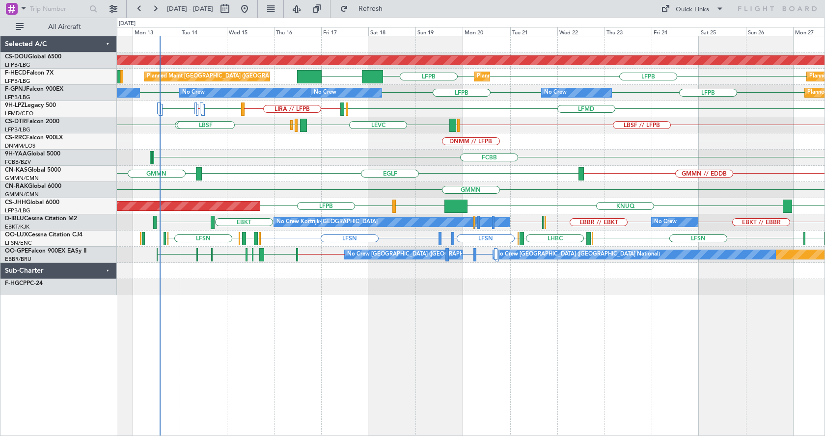
click at [372, 369] on div "Planned Maint London (Biggin Hill) LFPB LFPB KLAX Planned Maint Paris (Le Bourg…" at bounding box center [471, 236] width 708 height 401
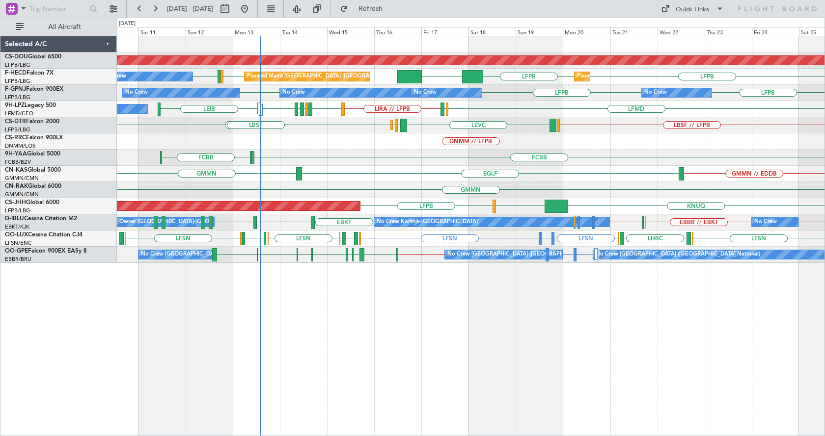
click at [371, 361] on div "Planned Maint London (Biggin Hill) LFPB LFPB LFMN LFPB LFPB KLAX Planned Maint …" at bounding box center [471, 236] width 708 height 401
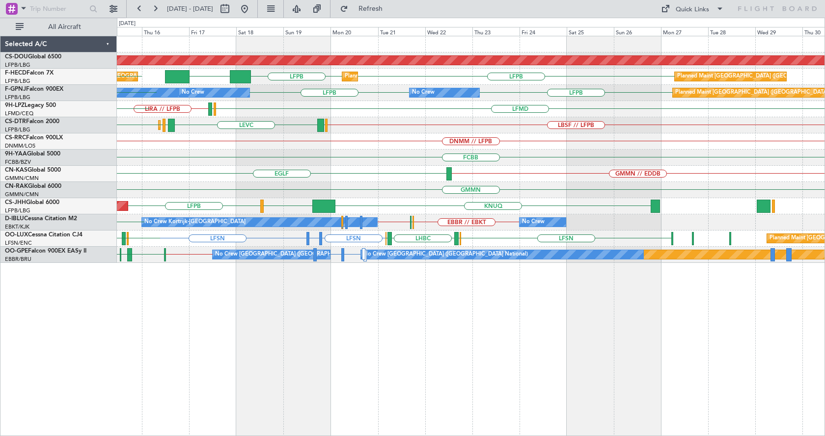
click at [435, 392] on div "Planned Maint London (Biggin Hill) Planned Maint Paris (Le Bourget) Planned Mai…" at bounding box center [471, 236] width 708 height 401
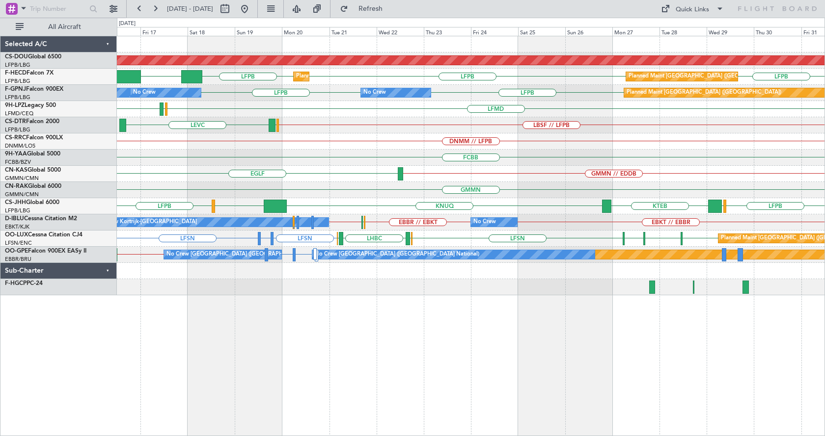
click at [528, 407] on div "Planned Maint London (Biggin Hill) LFPB LFPB LFPB KLAX Planned Maint Paris (Le …" at bounding box center [471, 236] width 708 height 401
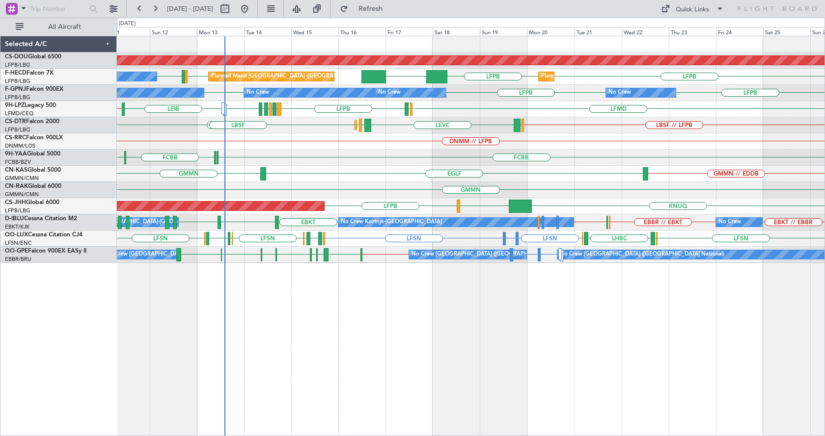
click at [299, 373] on div "Planned Maint London (Biggin Hill) Planned Maint Paris (Le Bourget) Planned Mai…" at bounding box center [471, 236] width 708 height 401
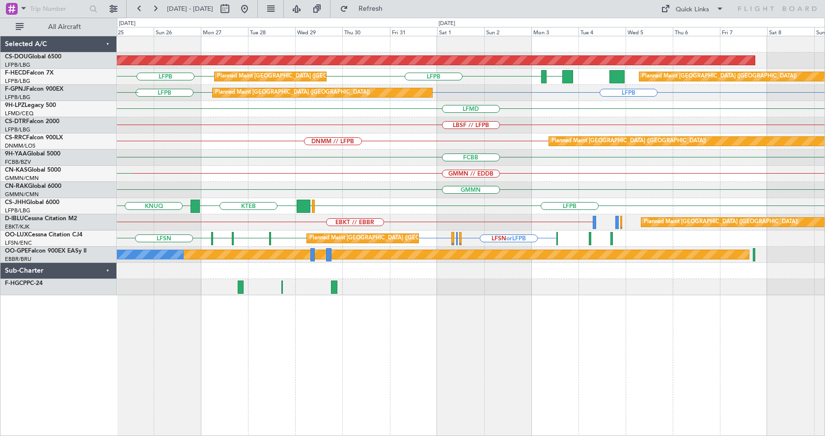
click at [389, 365] on div "Planned Maint London (Biggin Hill) Planned Maint Paris (Le Bourget) LFPB LFPB G…" at bounding box center [471, 236] width 708 height 401
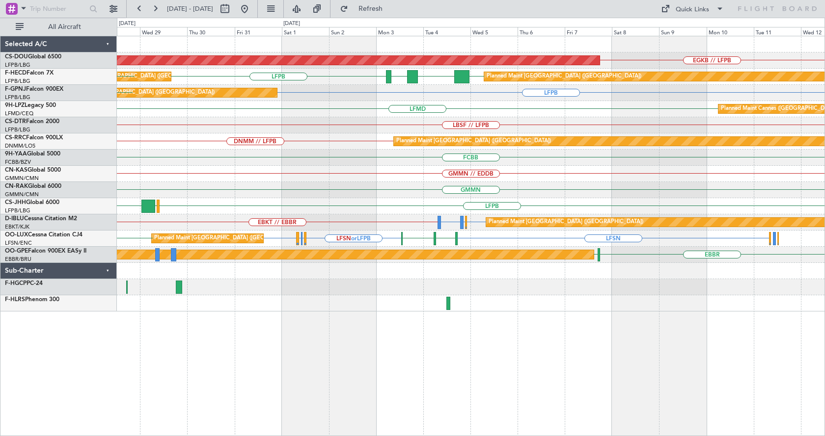
click at [481, 370] on div "EGKB // LFPB Planned Maint London (Biggin Hill) LFPB LFPB FOOL GMMN Planned Mai…" at bounding box center [471, 236] width 708 height 401
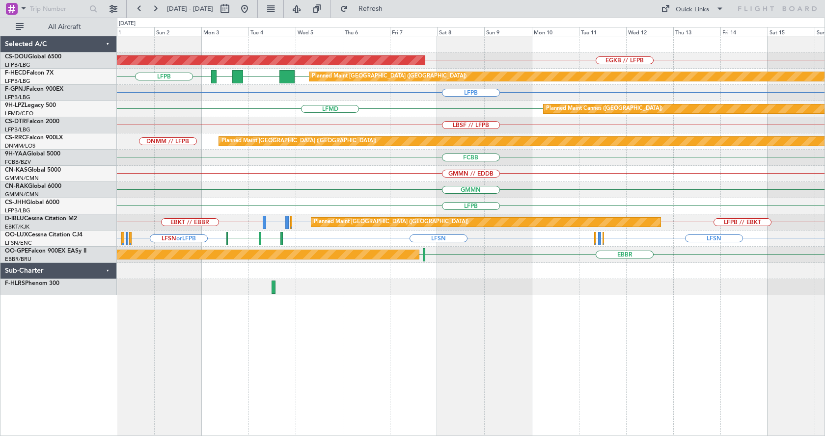
click at [453, 361] on div "Planned Maint London (Biggin Hill) EGKB // LFPB Planned Maint Paris (Le Bourget…" at bounding box center [471, 236] width 708 height 401
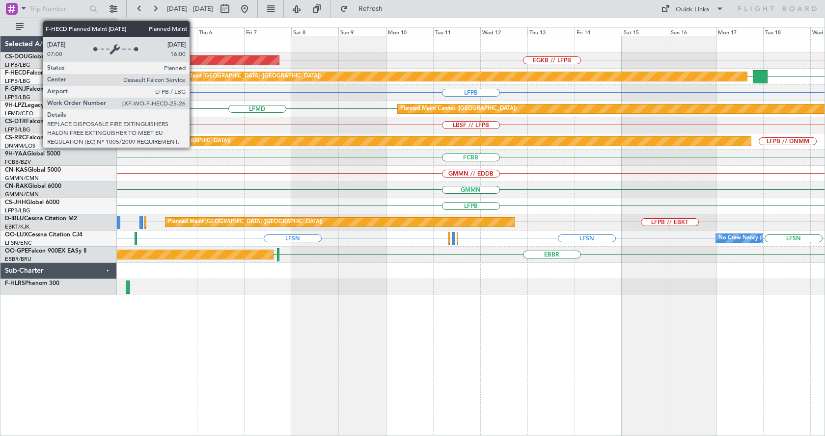
click at [194, 73] on div "Planned Maint [GEOGRAPHIC_DATA] ([GEOGRAPHIC_DATA])" at bounding box center [243, 76] width 155 height 15
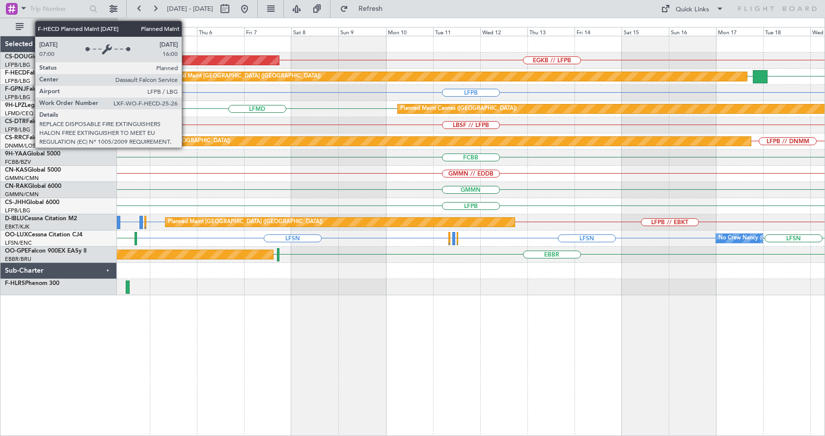
click at [186, 77] on div "Planned Maint [GEOGRAPHIC_DATA] ([GEOGRAPHIC_DATA])" at bounding box center [243, 76] width 155 height 15
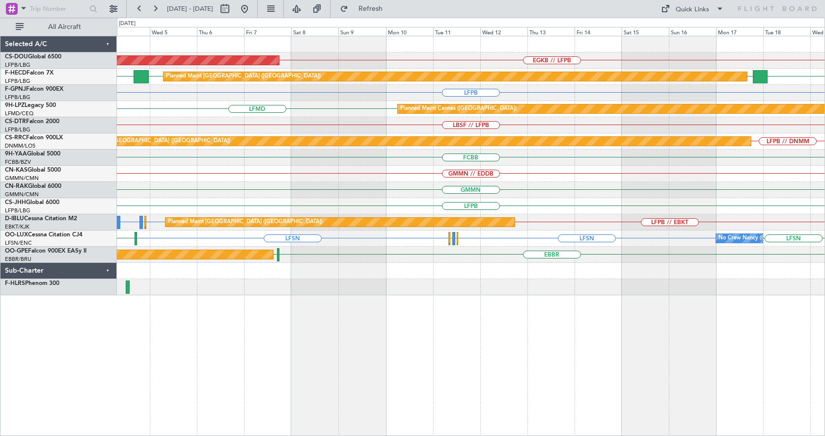
click at [643, 367] on div "Planned Maint London (Biggin Hill) EGKB // LFPB Planned Maint Paris (Le Bourget…" at bounding box center [471, 236] width 708 height 401
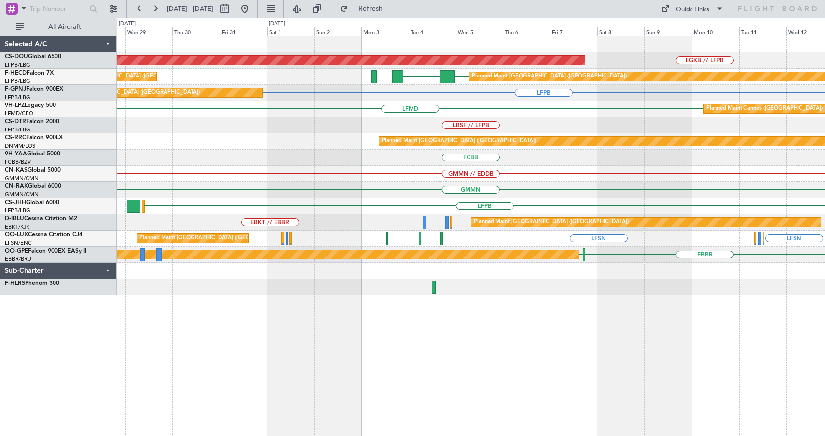
click at [518, 382] on div "Planned Maint London (Biggin Hill) EGKB // LFPB Planned Maint Paris (Le Bourget…" at bounding box center [471, 236] width 708 height 401
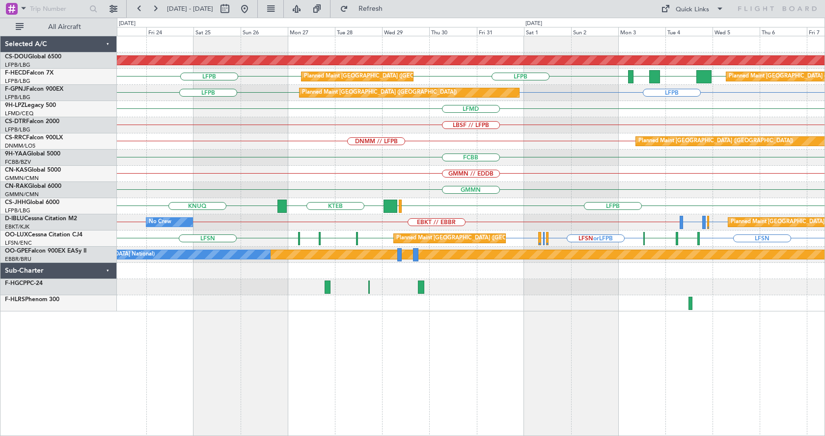
click at [272, 374] on div "Planned Maint London (Biggin Hill) Planned Maint Paris (Le Bourget) Planned Mai…" at bounding box center [471, 236] width 708 height 401
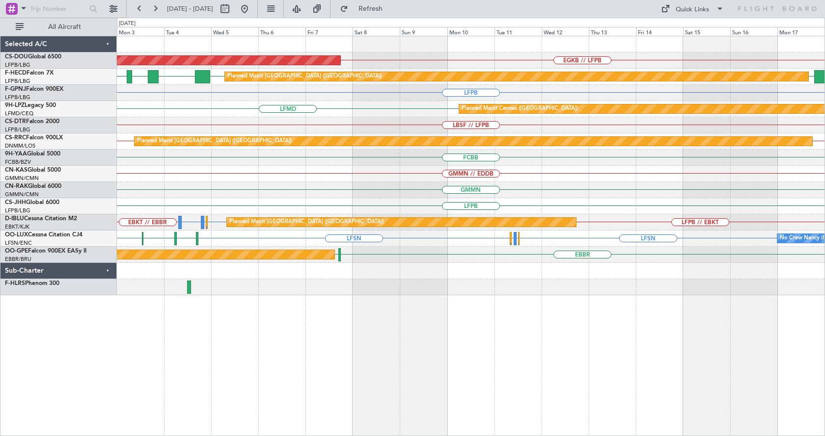
click at [676, 363] on div "Planned Maint London (Biggin Hill) EGKB // LFPB Planned Maint Paris (Le Bourget…" at bounding box center [471, 236] width 708 height 401
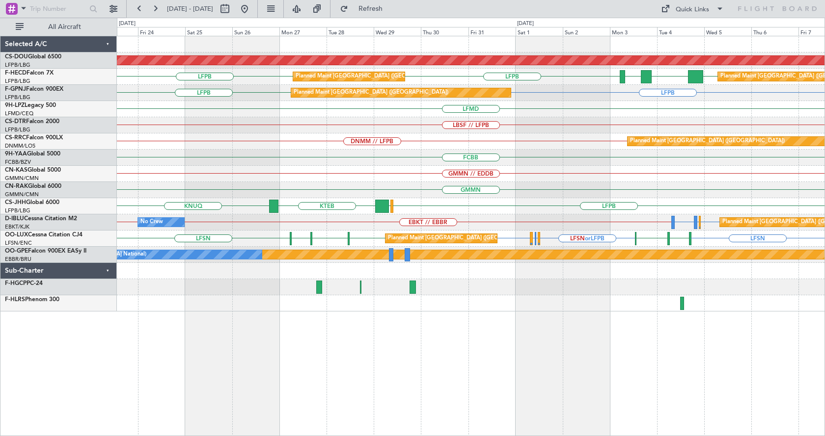
click at [547, 403] on div "Planned Maint London (Biggin Hill) EGKB // LFPB LFPB FOOL LFPB LFPB GMMN Planne…" at bounding box center [471, 236] width 708 height 401
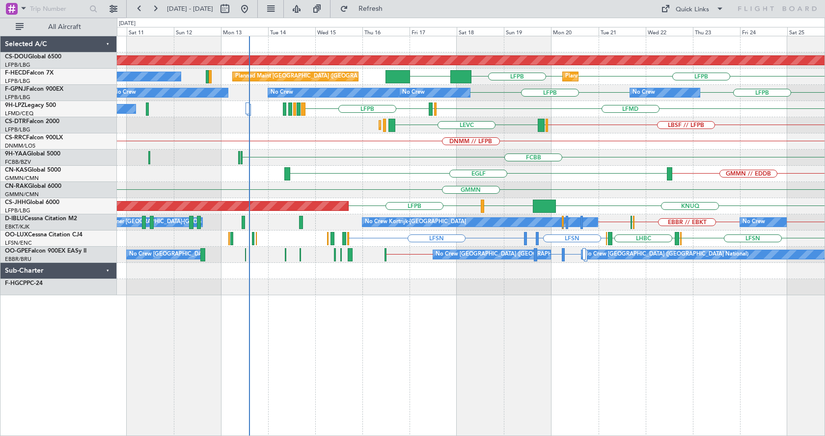
click at [569, 346] on div "Planned Maint London (Biggin Hill) Planned Maint Paris (Le Bourget) LFPB LFPB K…" at bounding box center [471, 236] width 708 height 401
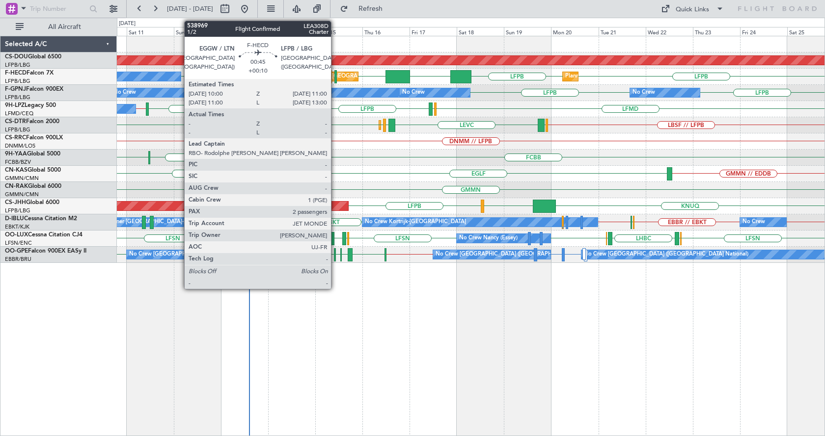
click at [335, 72] on div at bounding box center [335, 76] width 2 height 13
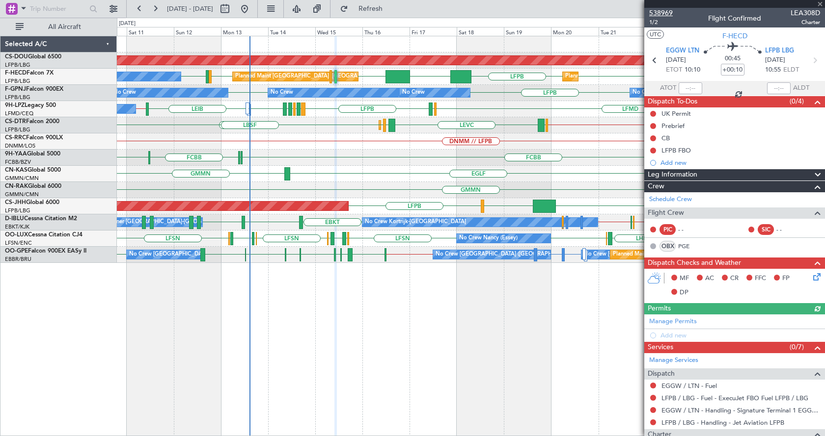
click at [667, 12] on span "538969" at bounding box center [661, 13] width 24 height 10
click at [126, 188] on div "Planned Maint London (Biggin Hill) LFPB KLAX LFPB LFPB LFMN LFPB LFPB Planned M…" at bounding box center [470, 149] width 707 height 227
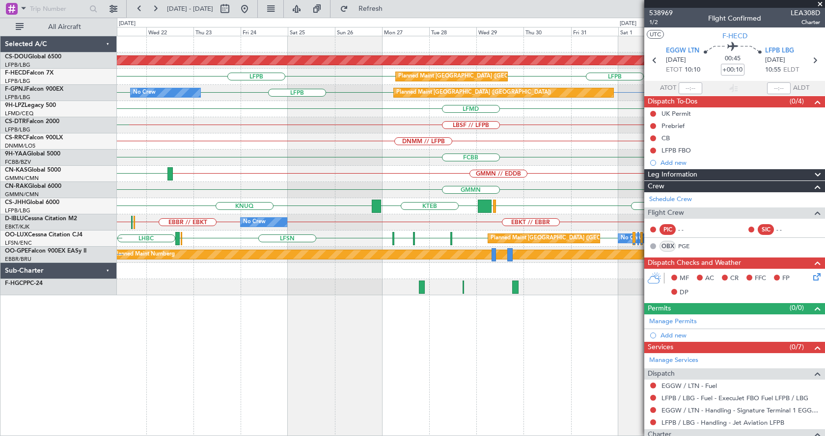
click at [408, 136] on div "Planned Maint London (Biggin Hill) Planned Maint Paris (Le Bourget) LFPB LFPB G…" at bounding box center [470, 165] width 707 height 259
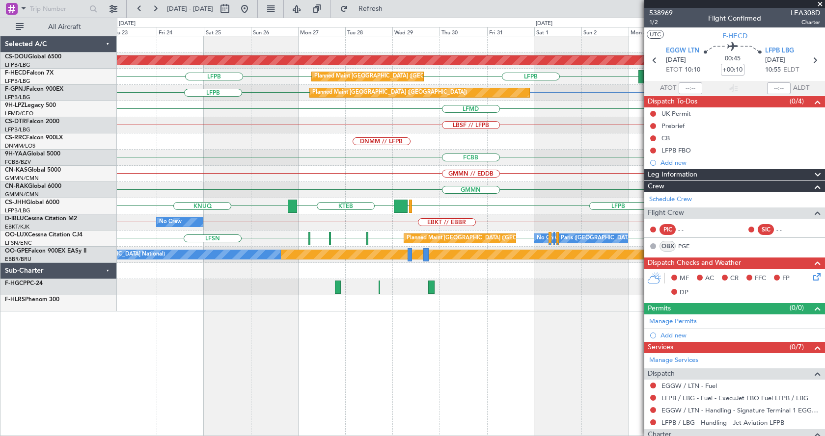
click at [551, 380] on div "Planned Maint London (Biggin Hill) FOOL GMMN LFPB LFPB LFPB Planned Maint Paris…" at bounding box center [471, 236] width 708 height 401
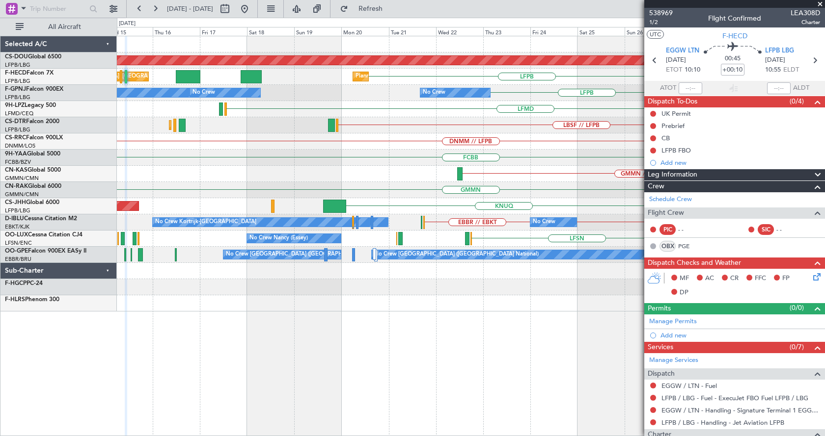
click at [516, 362] on div "Planned Maint London (Biggin Hill) LFPB LFPB Planned Maint Paris (Le Bourget) P…" at bounding box center [471, 236] width 708 height 401
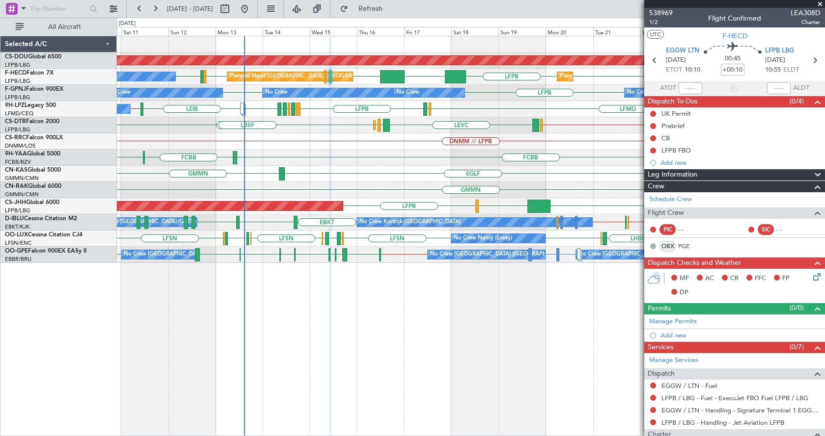
click at [820, 2] on span at bounding box center [820, 4] width 10 height 9
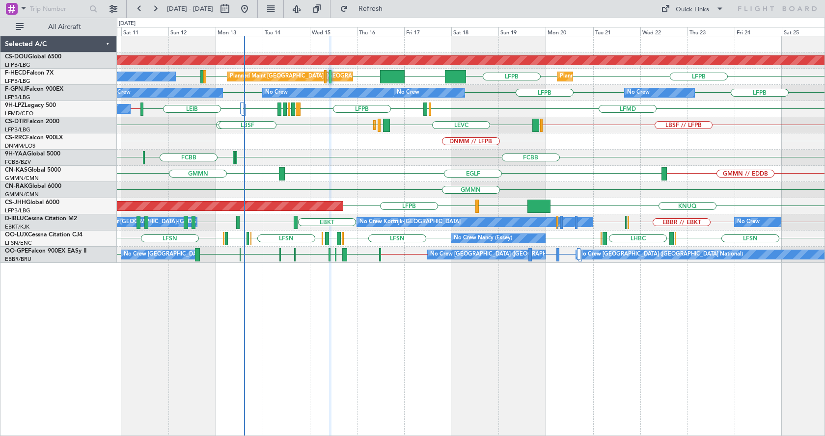
type input "0"
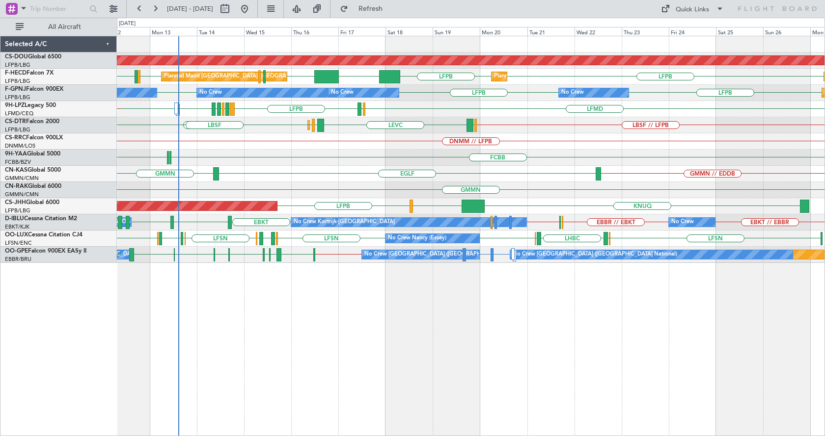
click at [532, 310] on div "Planned Maint London (Biggin Hill) LFPB KLAX LFPB LFPB LFPB LFMN LFPB Planned M…" at bounding box center [471, 236] width 708 height 401
click at [241, 352] on div "Planned Maint London (Biggin Hill) LFPB LFPB KLAX LFPB LFPB LFMN LFPB Planned M…" at bounding box center [471, 236] width 708 height 401
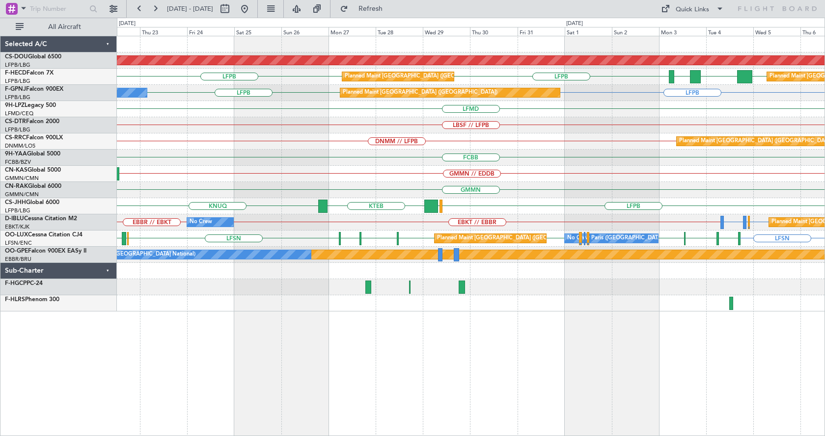
click at [598, 352] on div "Planned Maint London (Biggin Hill) LFPB FOOL LFPB LFPB GMMN Planned Maint Paris…" at bounding box center [471, 236] width 708 height 401
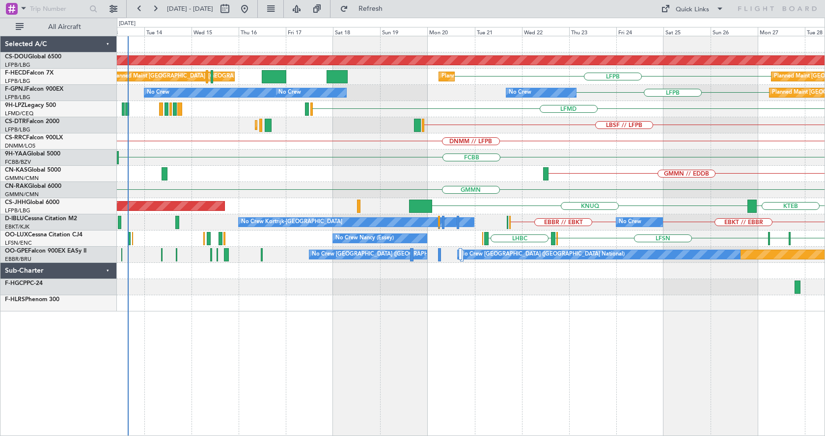
click at [713, 350] on div "Planned Maint London (Biggin Hill) LFPB Planned Maint Paris (Le Bourget) Planne…" at bounding box center [471, 236] width 708 height 401
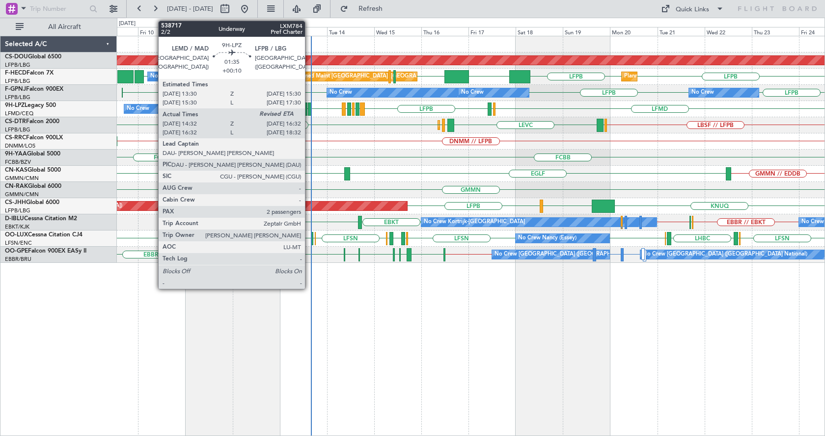
click at [309, 106] on div at bounding box center [310, 109] width 4 height 13
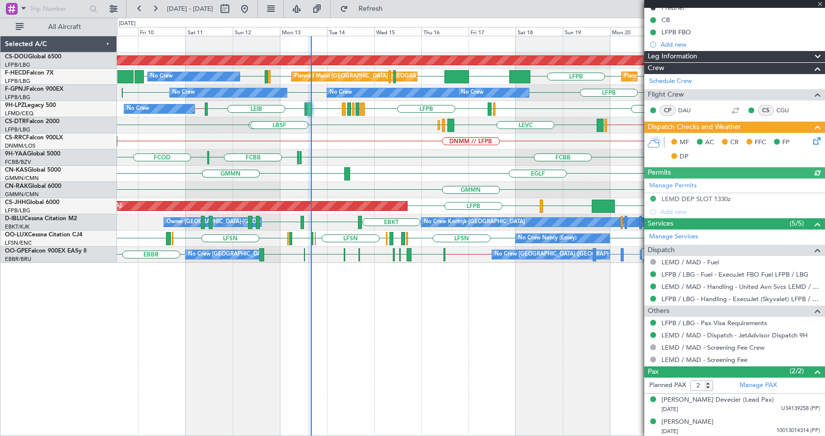
scroll to position [120, 0]
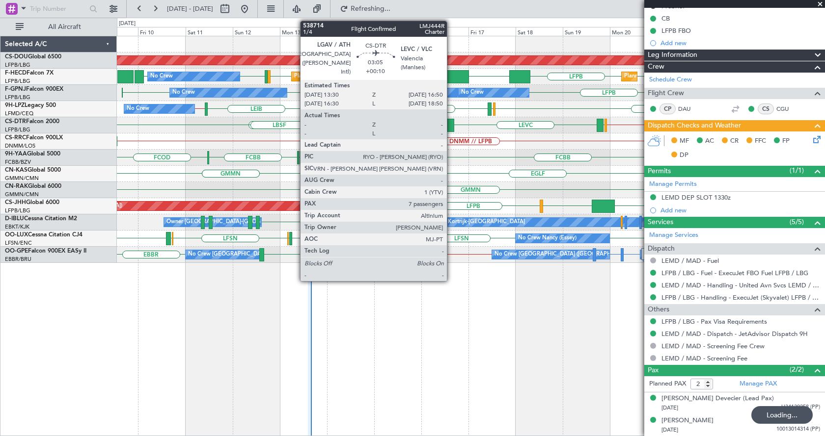
click at [451, 120] on div at bounding box center [450, 125] width 7 height 13
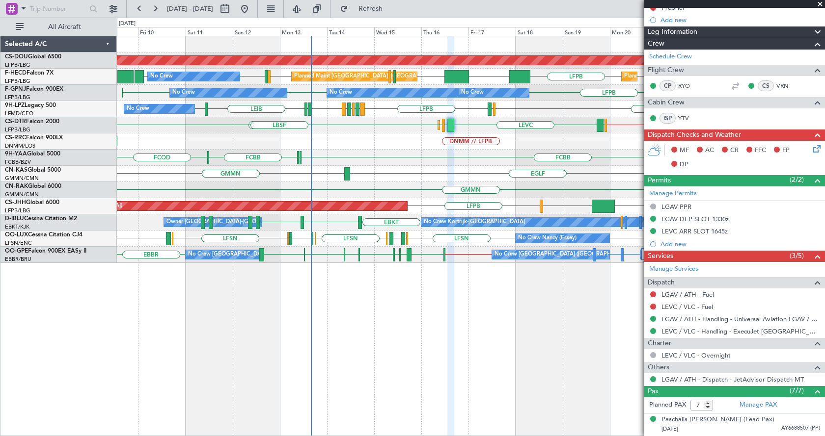
scroll to position [4, 0]
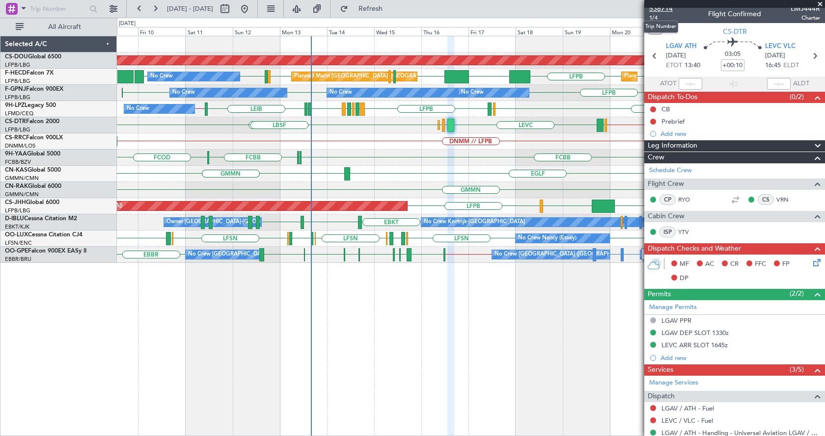
click at [667, 9] on span "538714" at bounding box center [661, 8] width 24 height 10
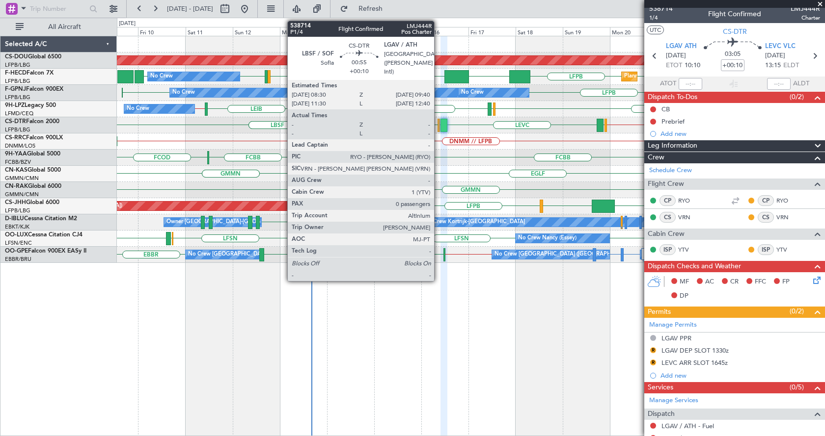
click at [438, 129] on div at bounding box center [438, 125] width 2 height 13
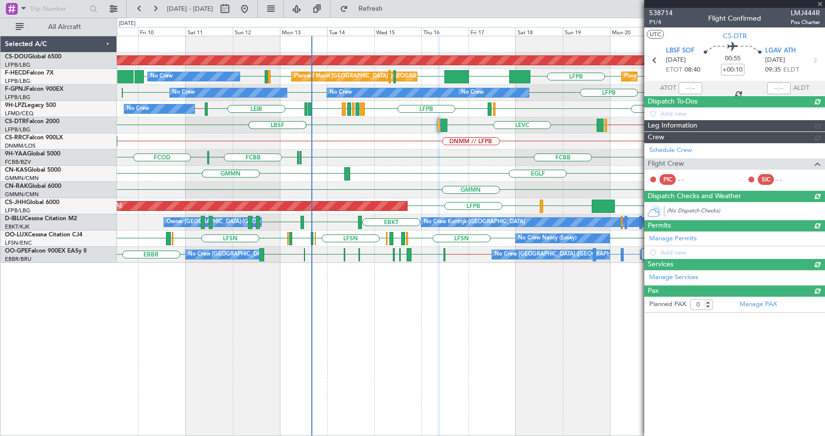
scroll to position [0, 0]
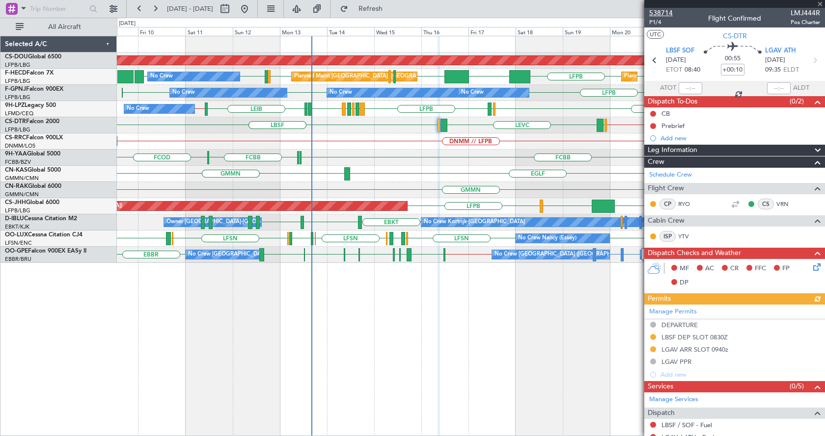
click at [665, 11] on span "538714" at bounding box center [661, 13] width 24 height 10
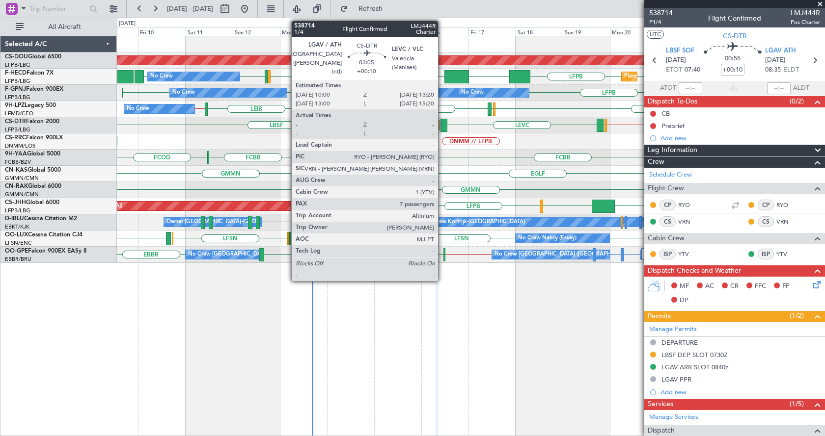
click at [442, 127] on div at bounding box center [443, 125] width 7 height 13
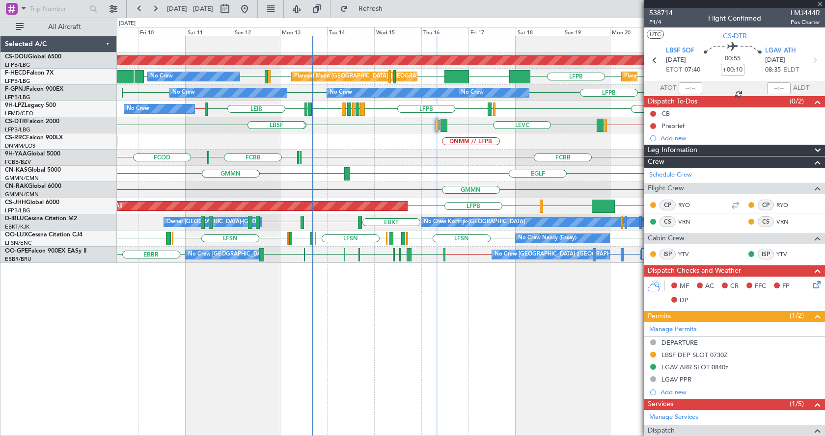
type input "7"
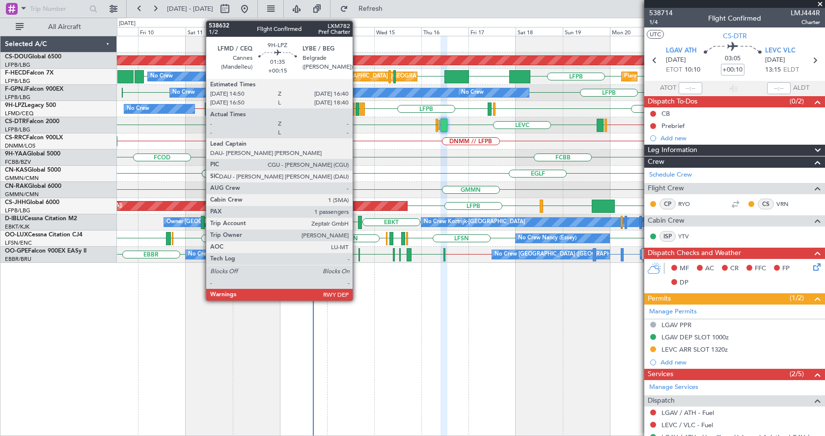
click at [357, 108] on div at bounding box center [357, 109] width 4 height 13
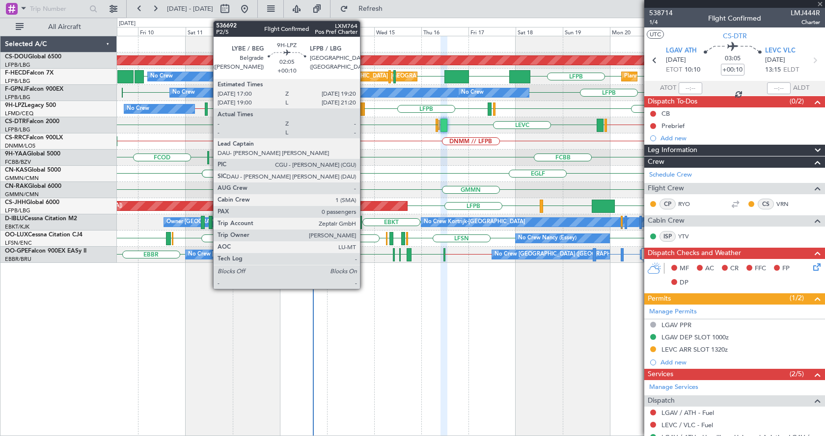
type input "+00:15"
type input "1"
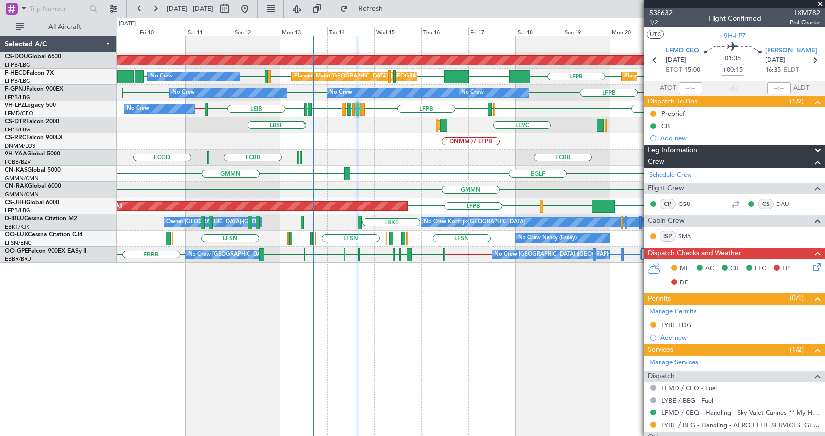
click at [668, 14] on span "538632" at bounding box center [661, 13] width 24 height 10
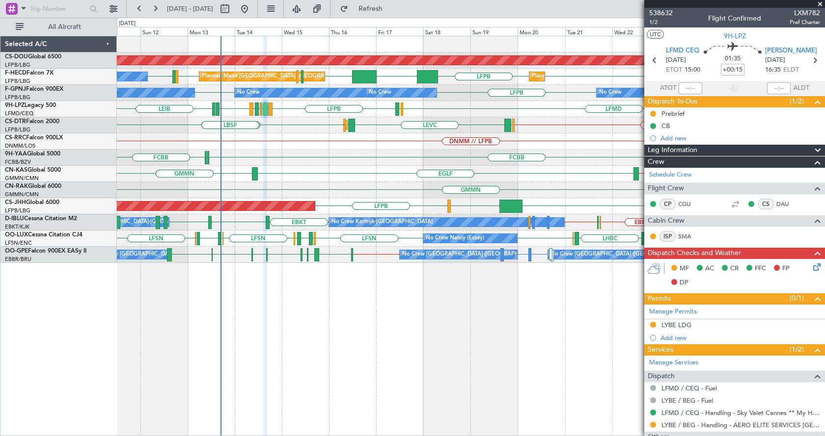
click at [421, 355] on div "Planned Maint London (Biggin Hill) LFPB LFMN LFPB LFPB LFPB KLAX LFPB Planned M…" at bounding box center [471, 236] width 708 height 401
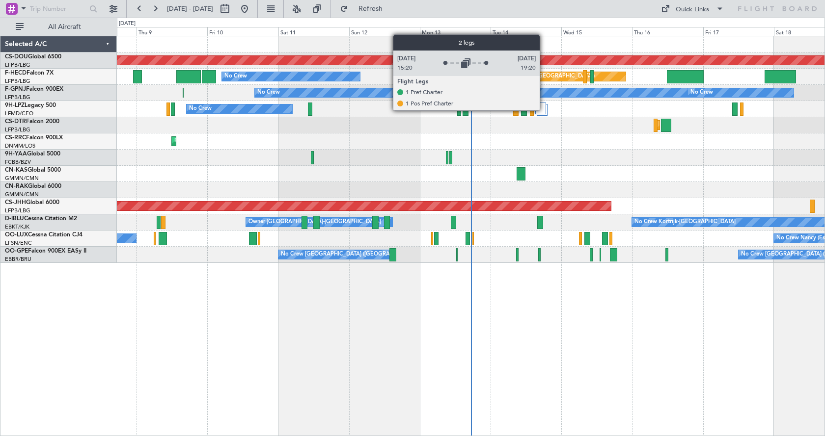
click at [543, 109] on div at bounding box center [540, 109] width 11 height 12
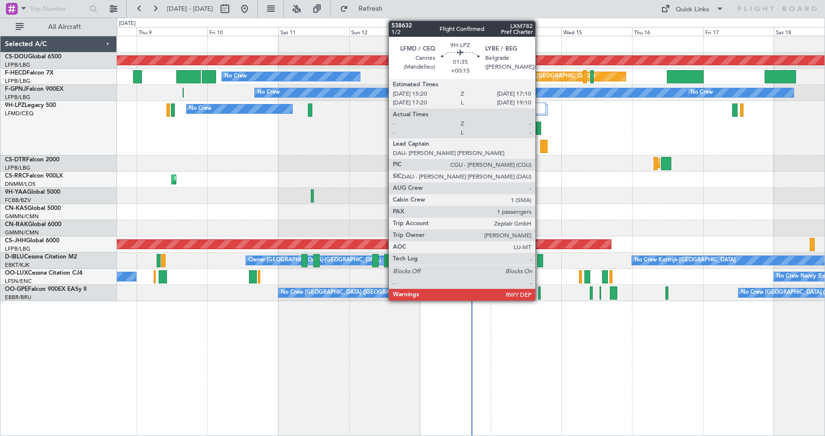
click at [540, 130] on div at bounding box center [538, 128] width 6 height 13
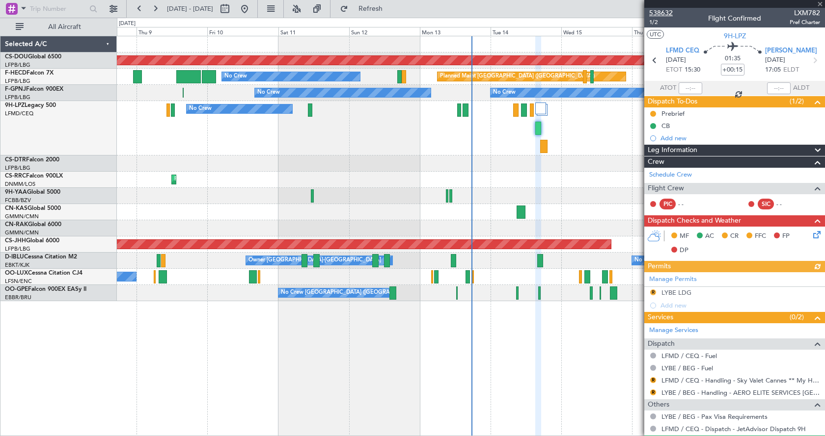
click at [666, 12] on span "538632" at bounding box center [661, 13] width 24 height 10
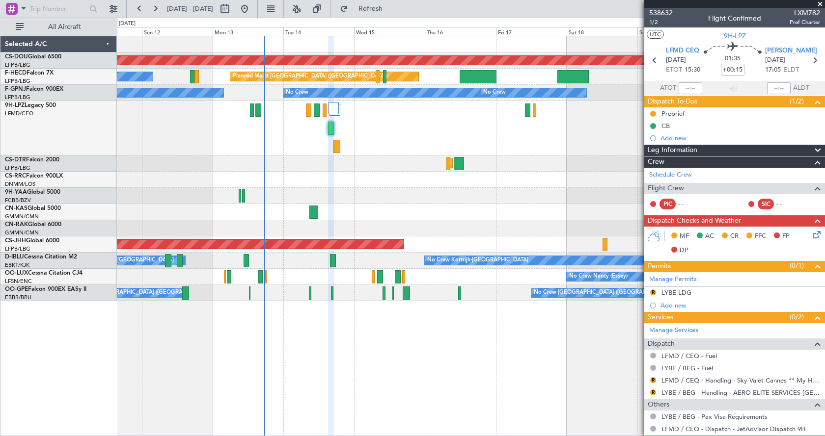
click at [297, 230] on div "Planned Maint London ([GEOGRAPHIC_DATA]) Planned Maint [GEOGRAPHIC_DATA] ([GEOG…" at bounding box center [470, 168] width 707 height 265
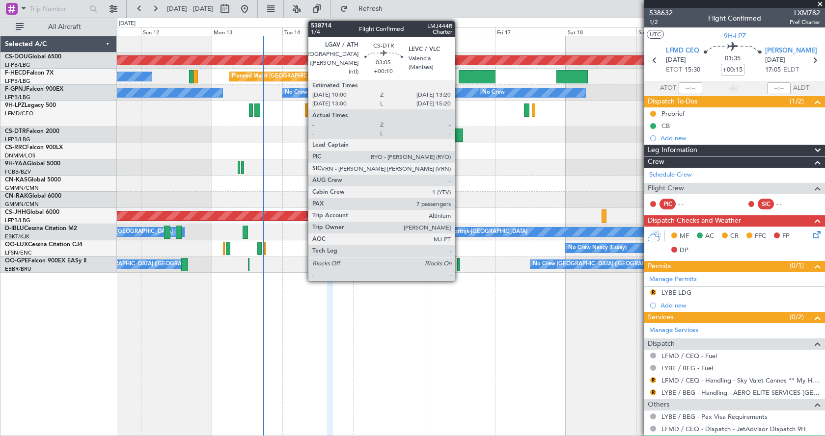
click at [459, 133] on div at bounding box center [458, 135] width 10 height 13
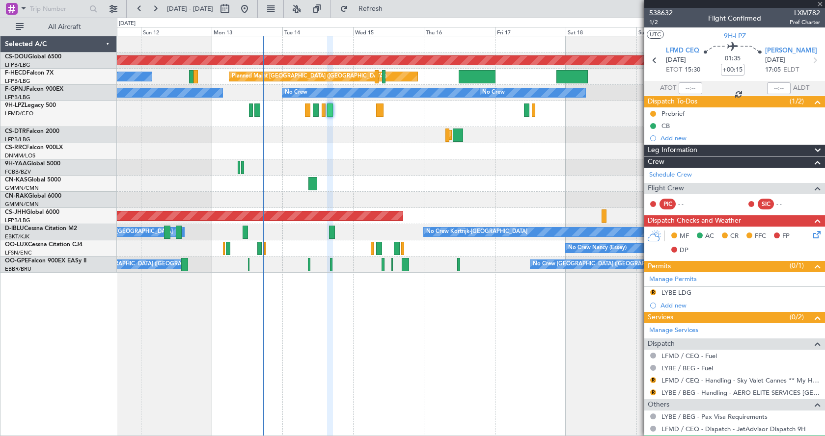
type input "+00:10"
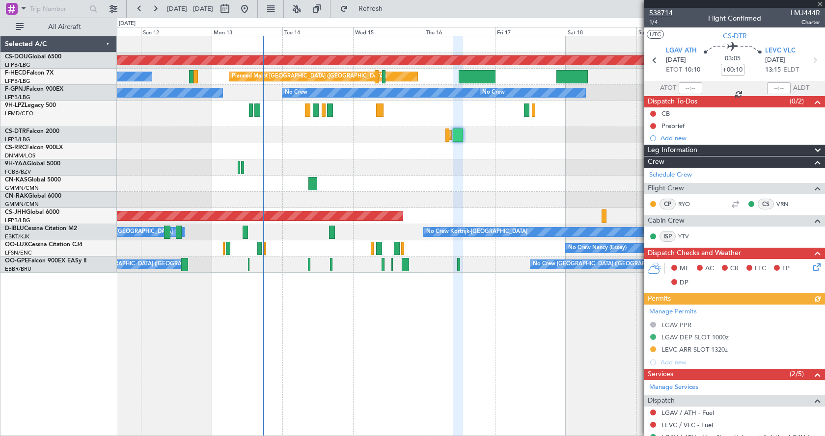
click at [664, 14] on span "538714" at bounding box center [661, 13] width 24 height 10
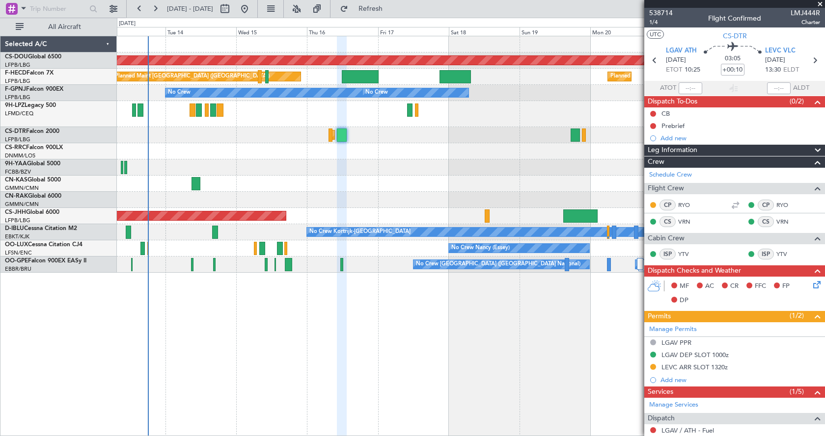
click at [442, 140] on div "Planned Maint Sofia" at bounding box center [470, 135] width 707 height 16
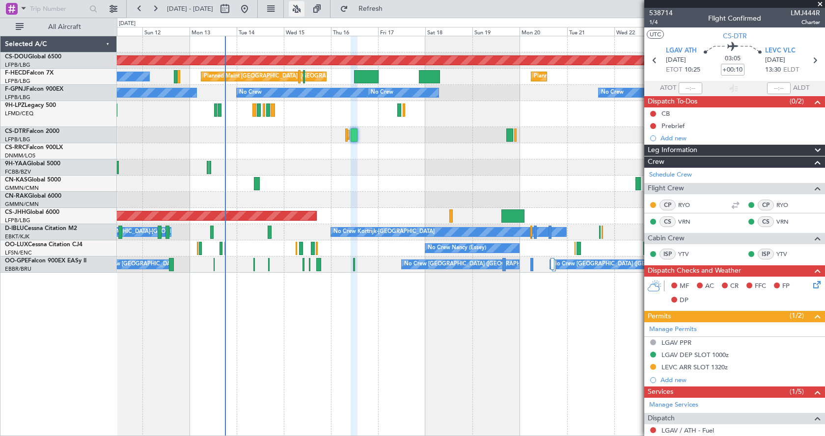
click at [304, 5] on button at bounding box center [297, 9] width 16 height 16
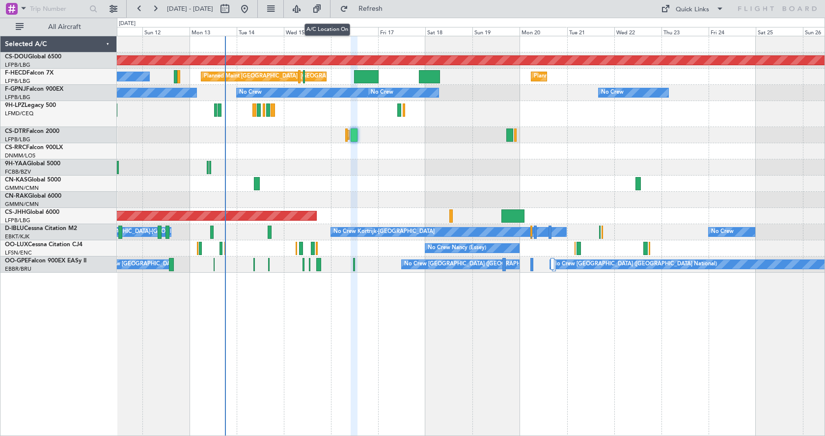
type input "0"
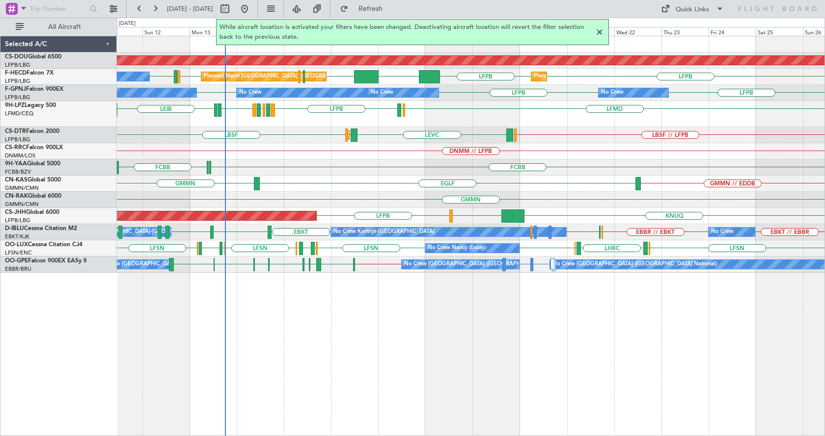
drag, startPoint x: 601, startPoint y: 33, endPoint x: 591, endPoint y: 46, distance: 16.4
click at [601, 33] on div at bounding box center [600, 33] width 12 height 12
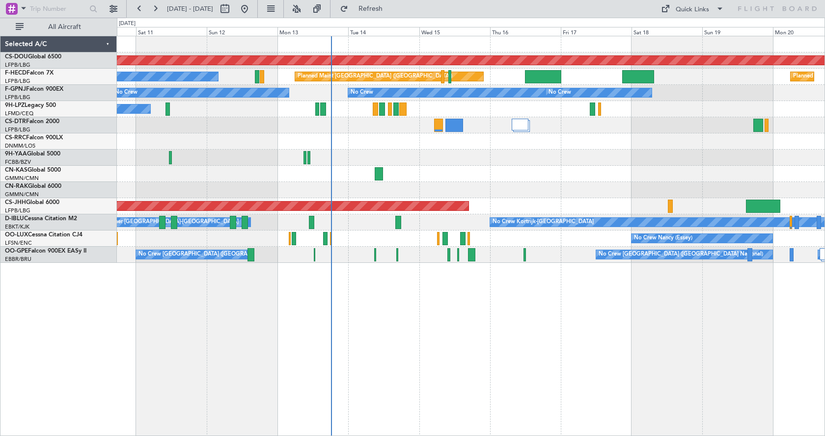
click at [481, 328] on div "Planned Maint London ([GEOGRAPHIC_DATA]) No Crew Planned Maint [GEOGRAPHIC_DATA…" at bounding box center [471, 236] width 708 height 401
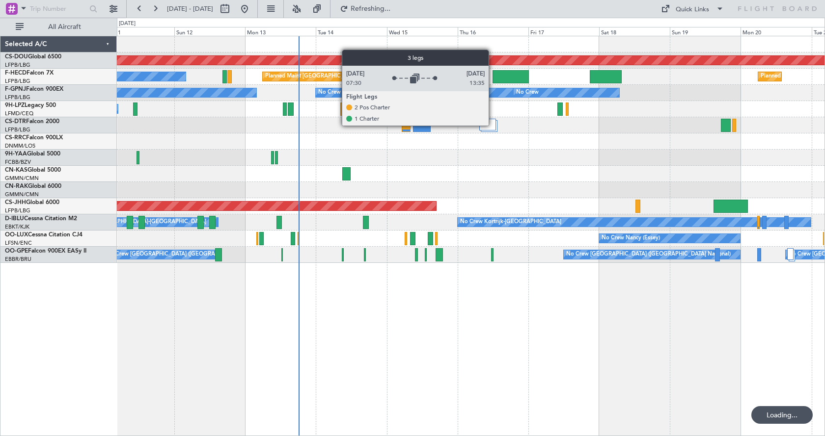
click at [493, 125] on div at bounding box center [487, 125] width 17 height 12
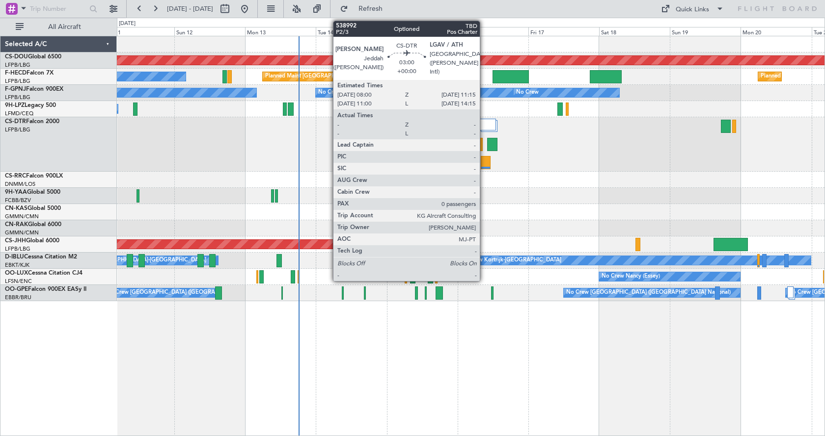
click at [485, 162] on div at bounding box center [486, 162] width 10 height 13
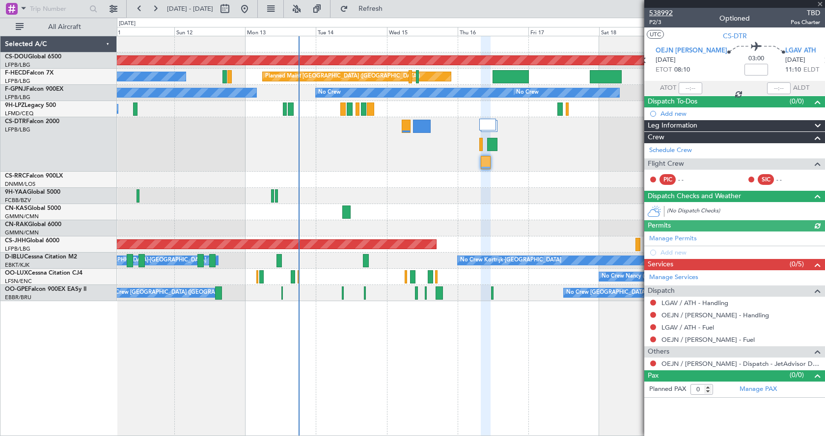
click at [665, 9] on span "538992" at bounding box center [661, 13] width 24 height 10
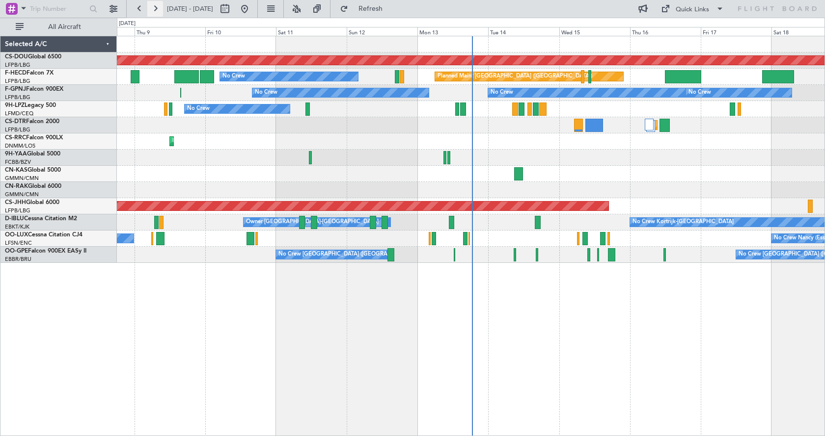
click at [152, 10] on button at bounding box center [155, 9] width 16 height 16
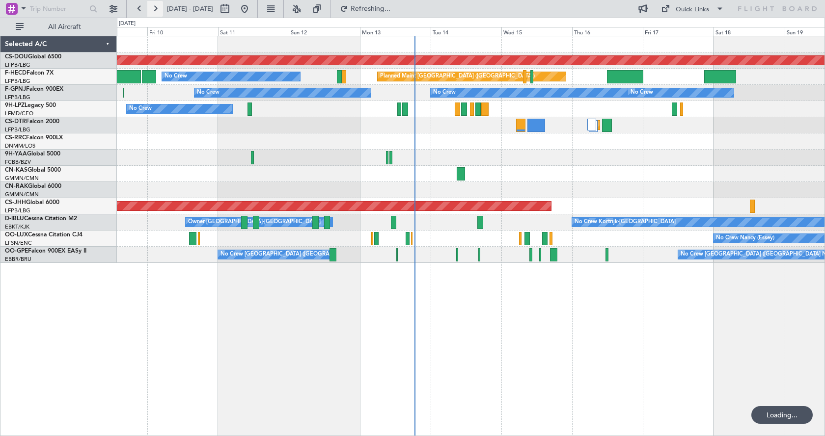
click at [152, 10] on button at bounding box center [155, 9] width 16 height 16
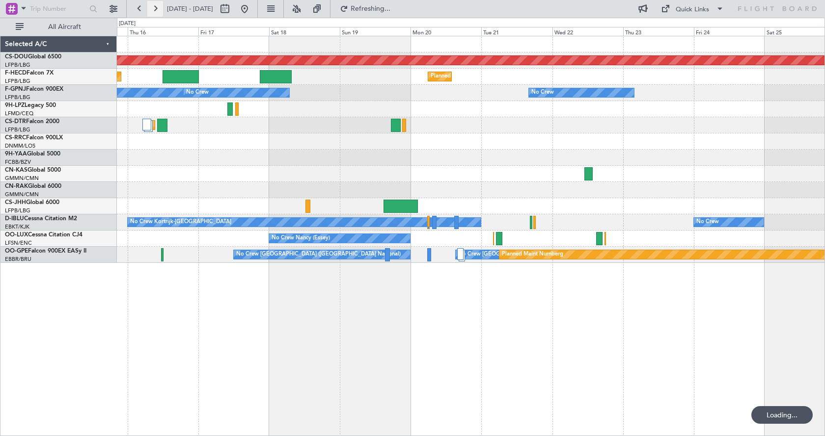
click at [152, 10] on button at bounding box center [155, 9] width 16 height 16
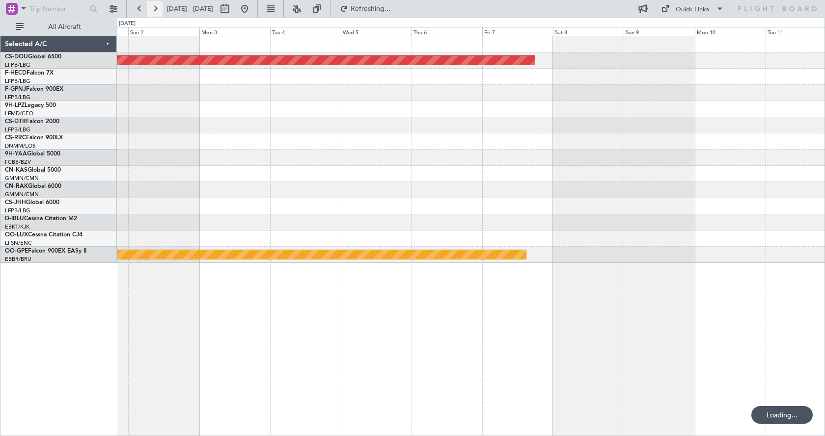
click at [152, 10] on button at bounding box center [155, 9] width 16 height 16
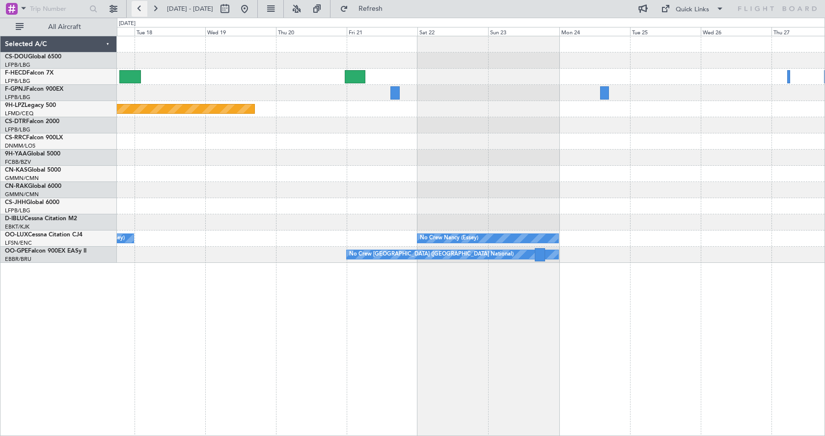
click at [141, 12] on button at bounding box center [140, 9] width 16 height 16
